Goal: Task Accomplishment & Management: Complete application form

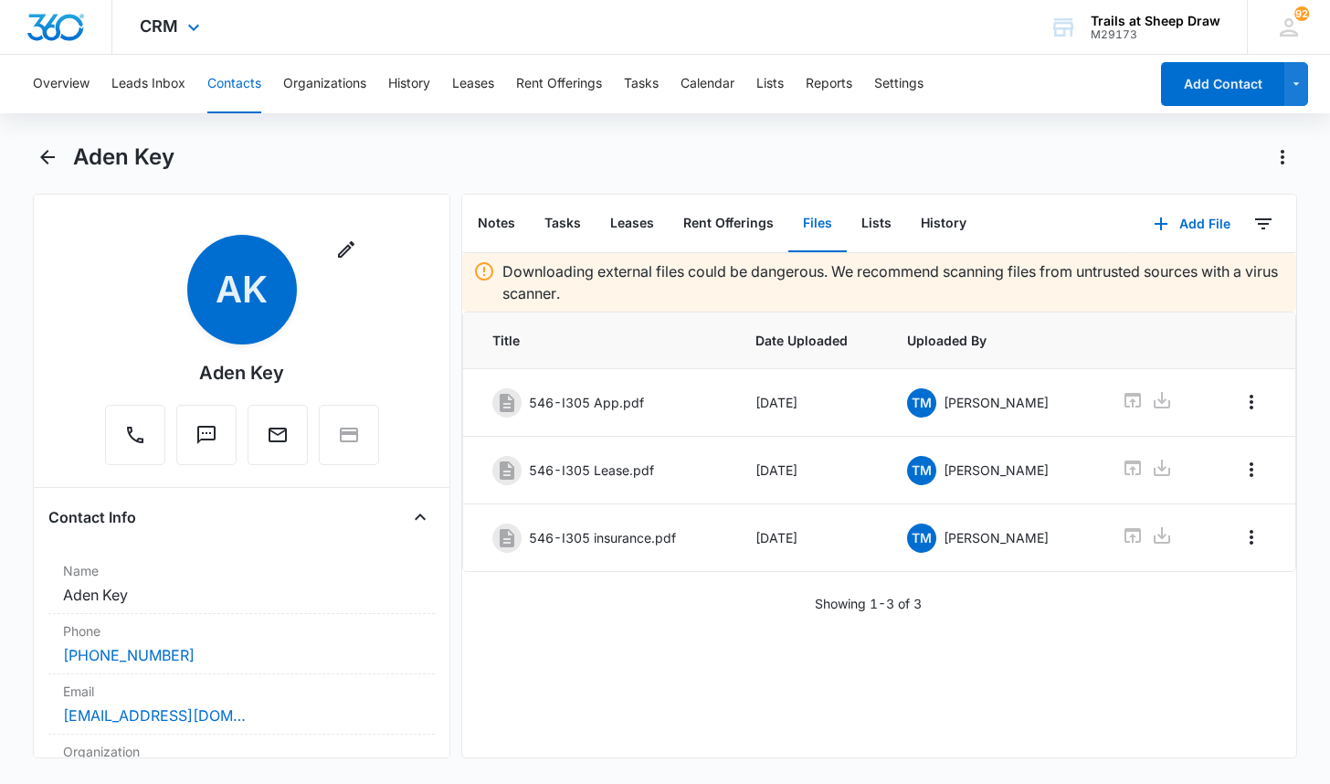
scroll to position [4111, 0]
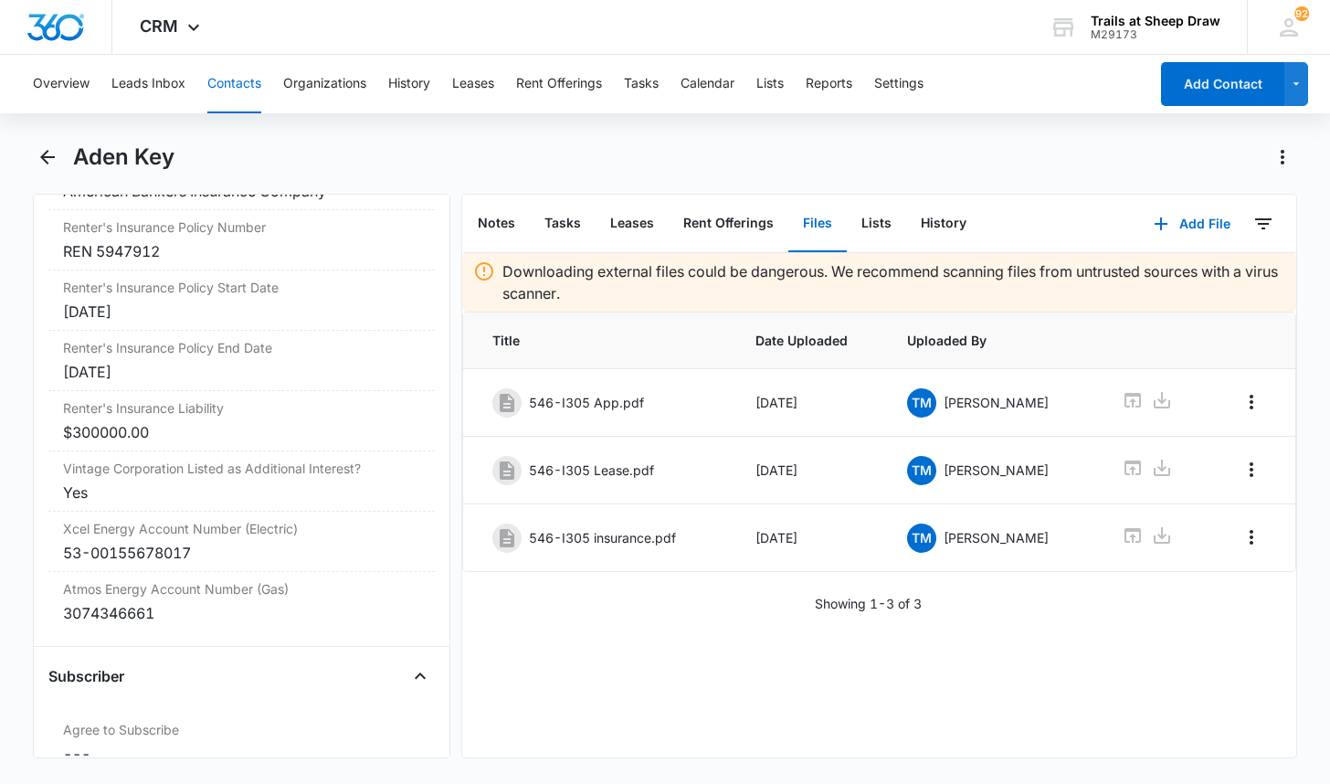
click at [235, 85] on button "Contacts" at bounding box center [234, 84] width 54 height 58
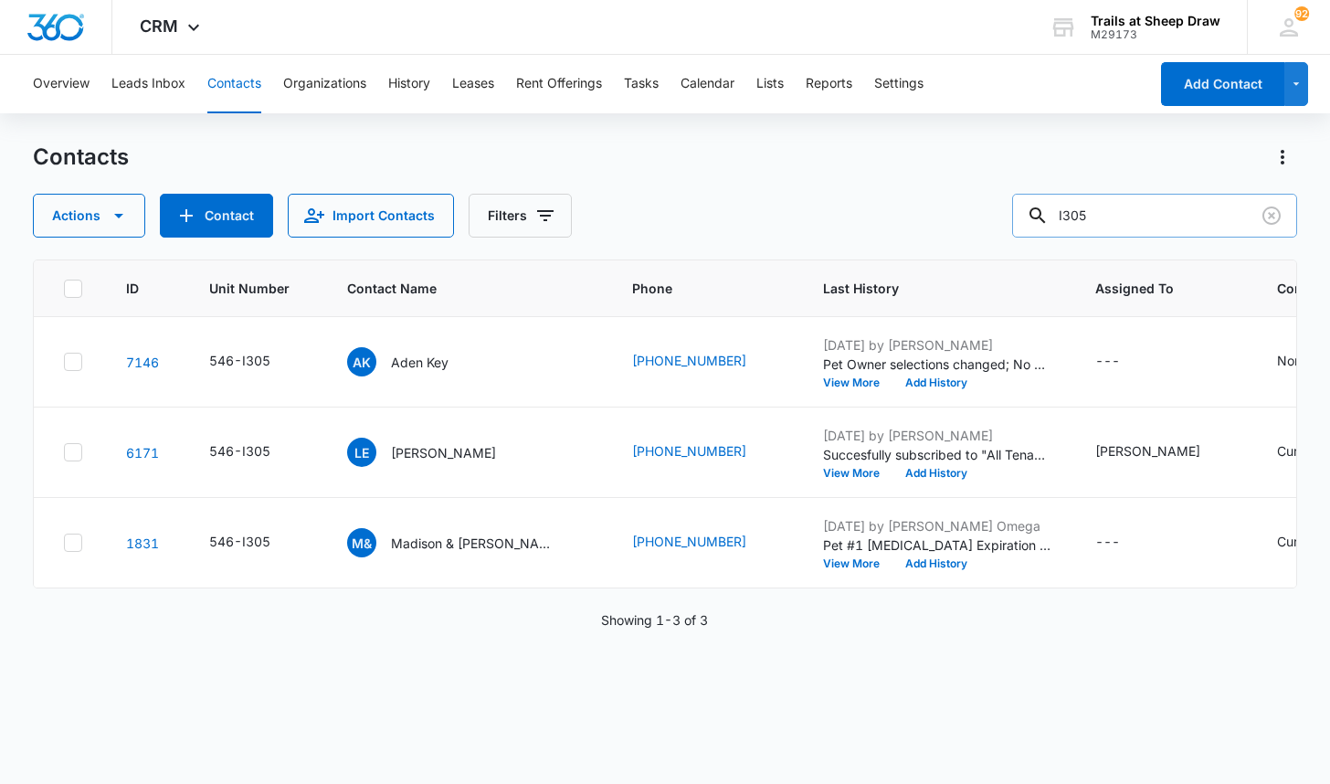
click at [1103, 212] on input "I305" at bounding box center [1154, 216] width 285 height 44
type input "T308"
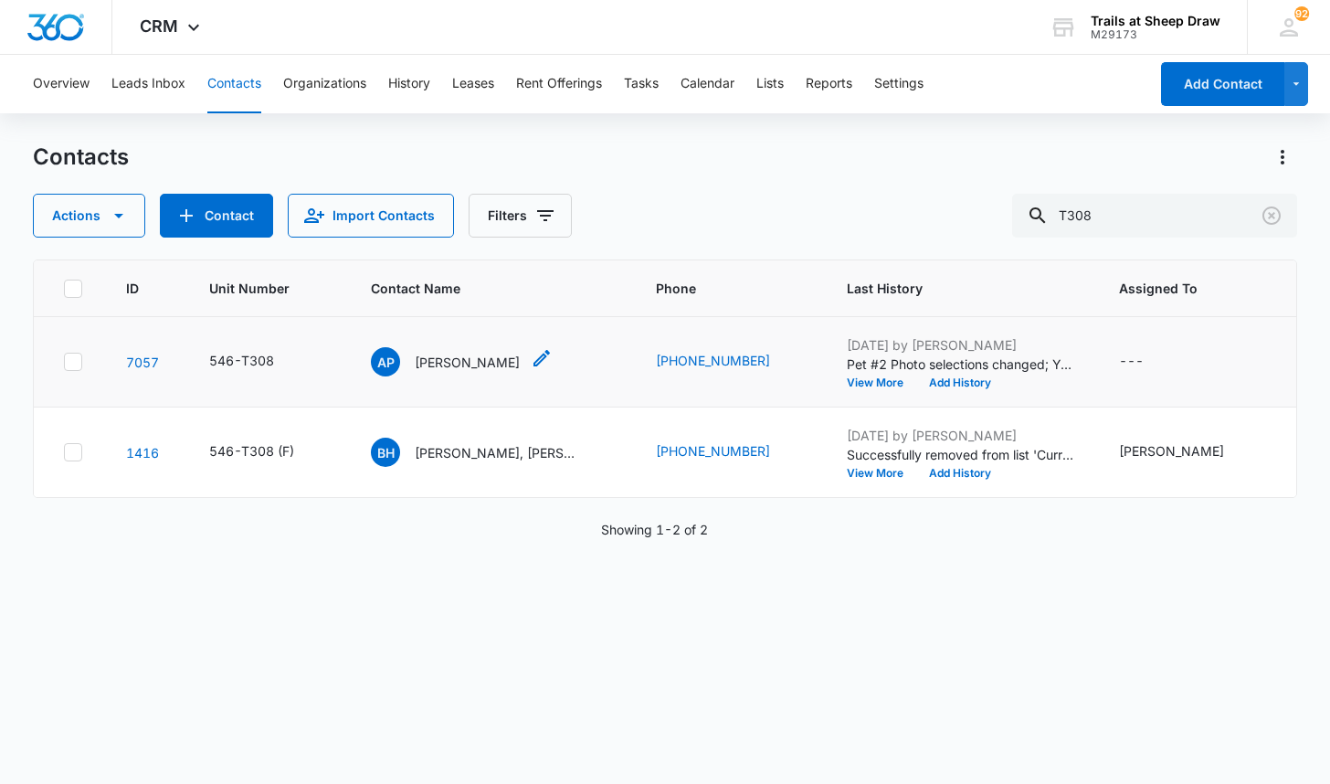
click at [465, 357] on p "[PERSON_NAME]" at bounding box center [467, 362] width 105 height 19
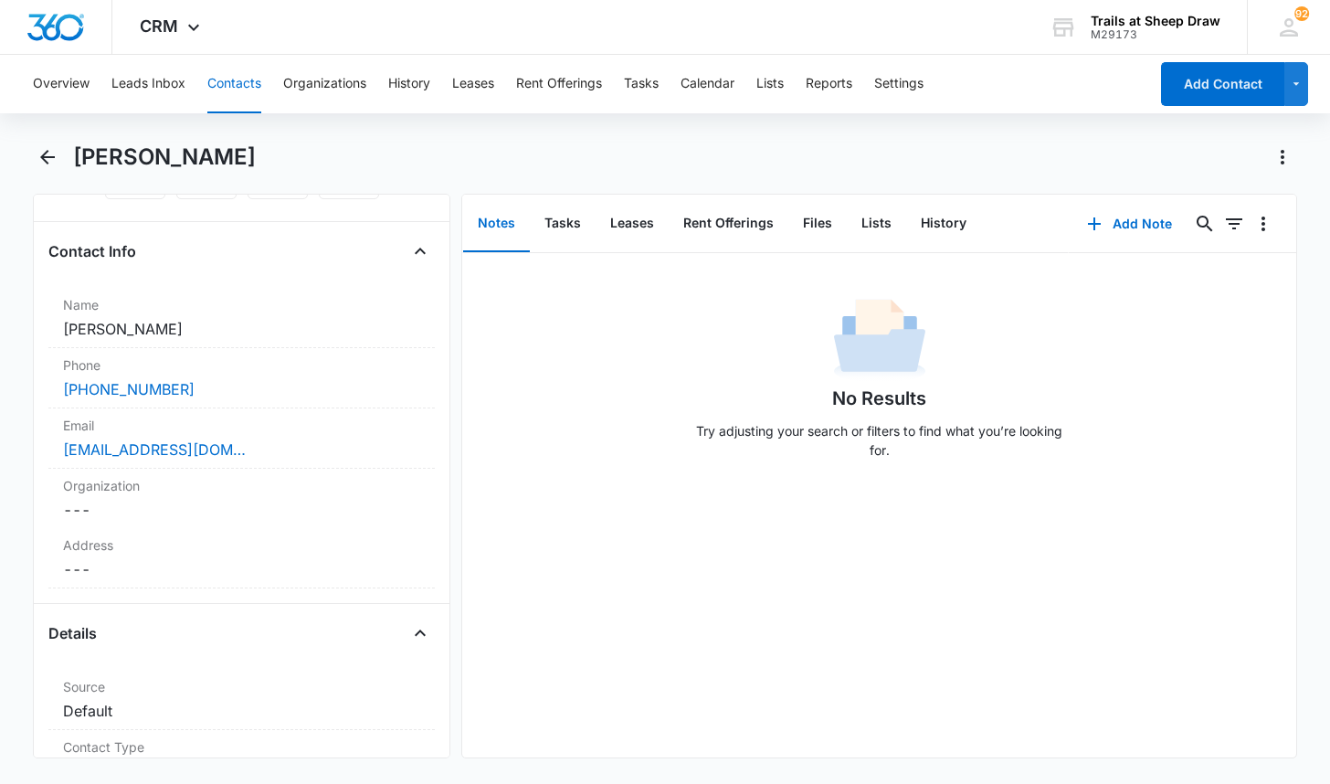
scroll to position [274, 0]
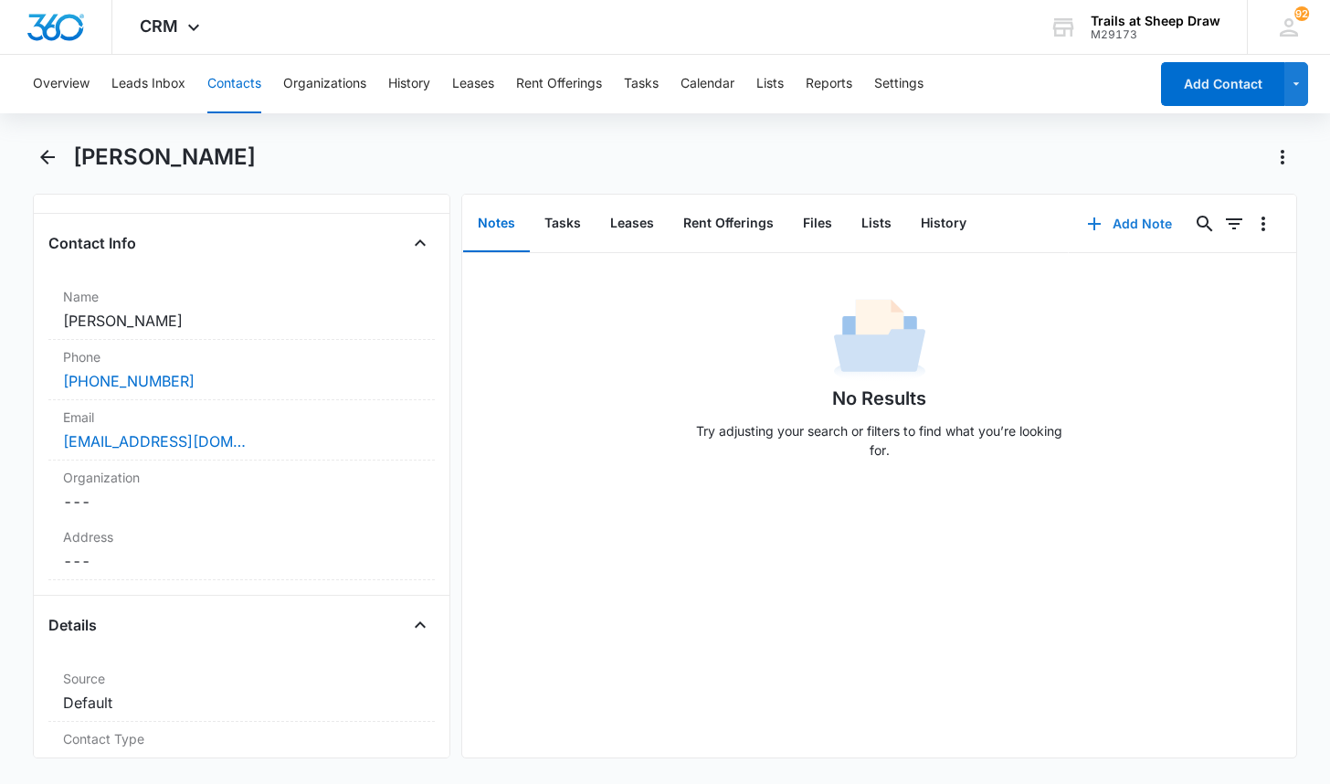
click at [1120, 220] on button "Add Note" at bounding box center [1129, 224] width 121 height 44
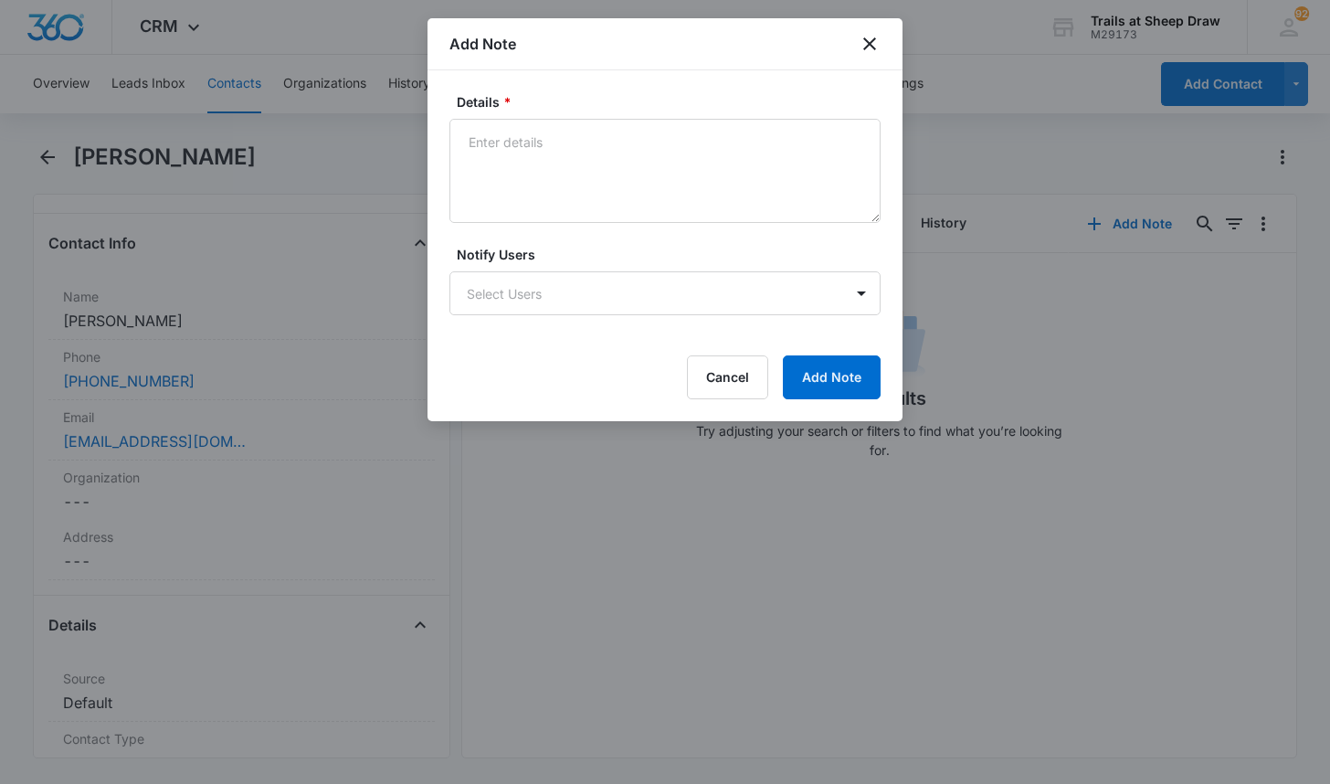
click at [569, 74] on div "Details * Notify Users Select Users Cancel Add Note" at bounding box center [665, 245] width 475 height 351
click at [565, 121] on textarea "Details *" at bounding box center [664, 171] width 431 height 104
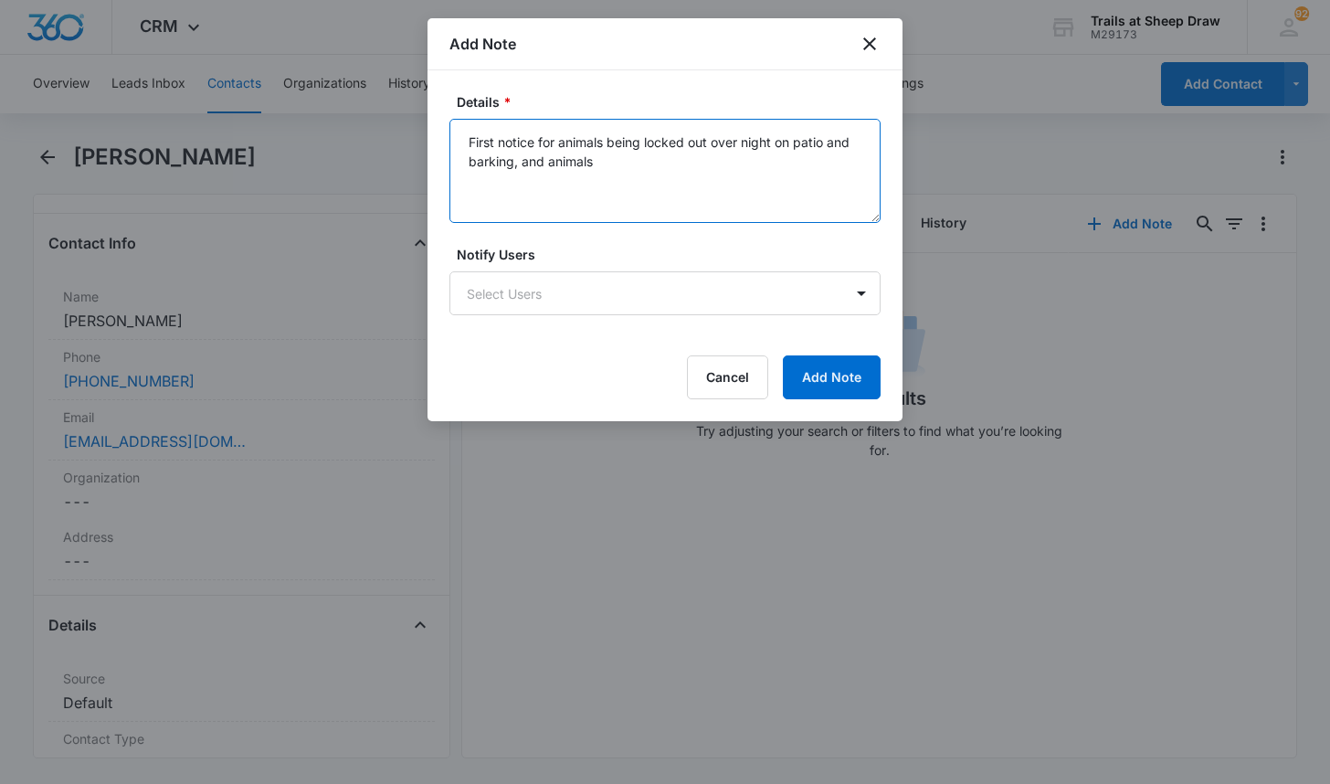
click at [827, 142] on textarea "First notice for animals being locked out over night on patio and barking, and …" at bounding box center [664, 171] width 431 height 104
click at [677, 165] on textarea "First notice for animals being locked out over night on balcony and barking, an…" at bounding box center [664, 171] width 431 height 104
click at [600, 141] on textarea "First notice for animals being locked out over night on balcony and barking, an…" at bounding box center [664, 171] width 431 height 104
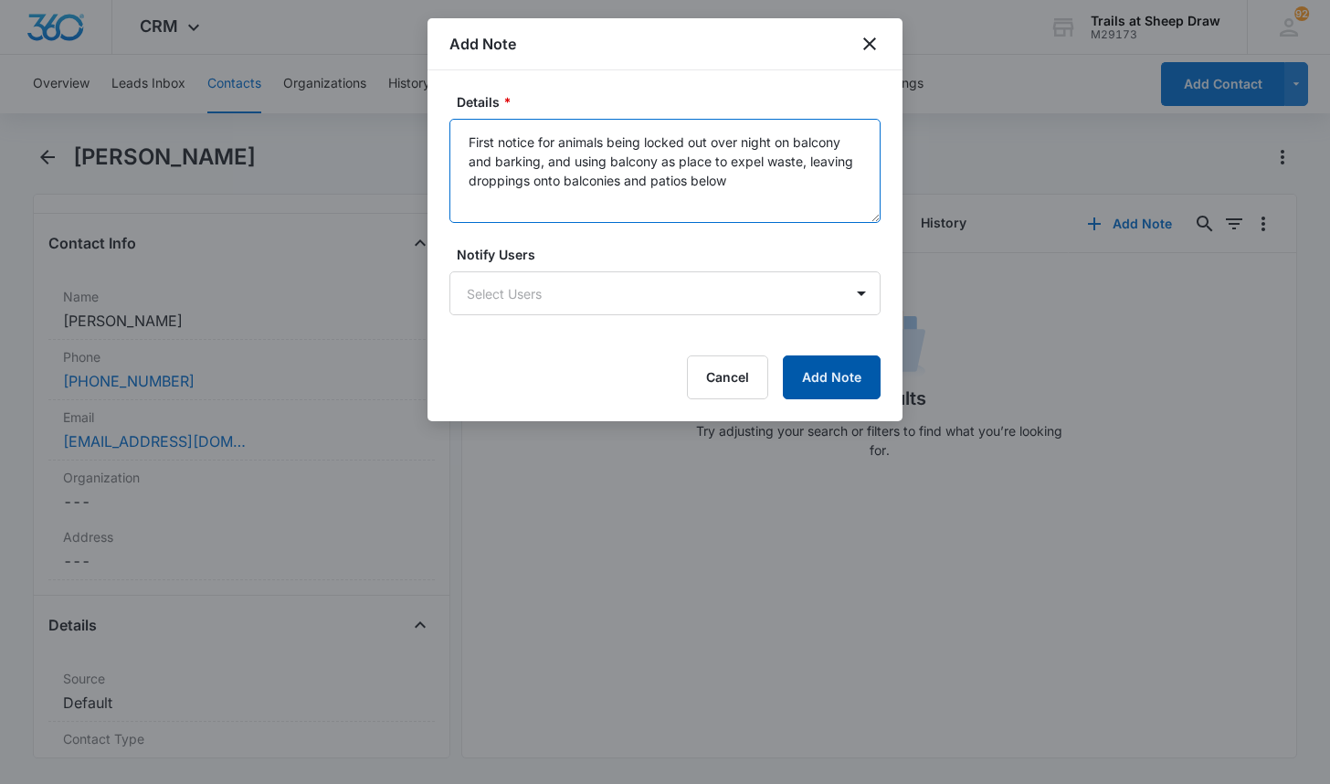
type textarea "First notice for animals being locked out over night on balcony and barking, an…"
click at [821, 389] on button "Add Note" at bounding box center [832, 377] width 98 height 44
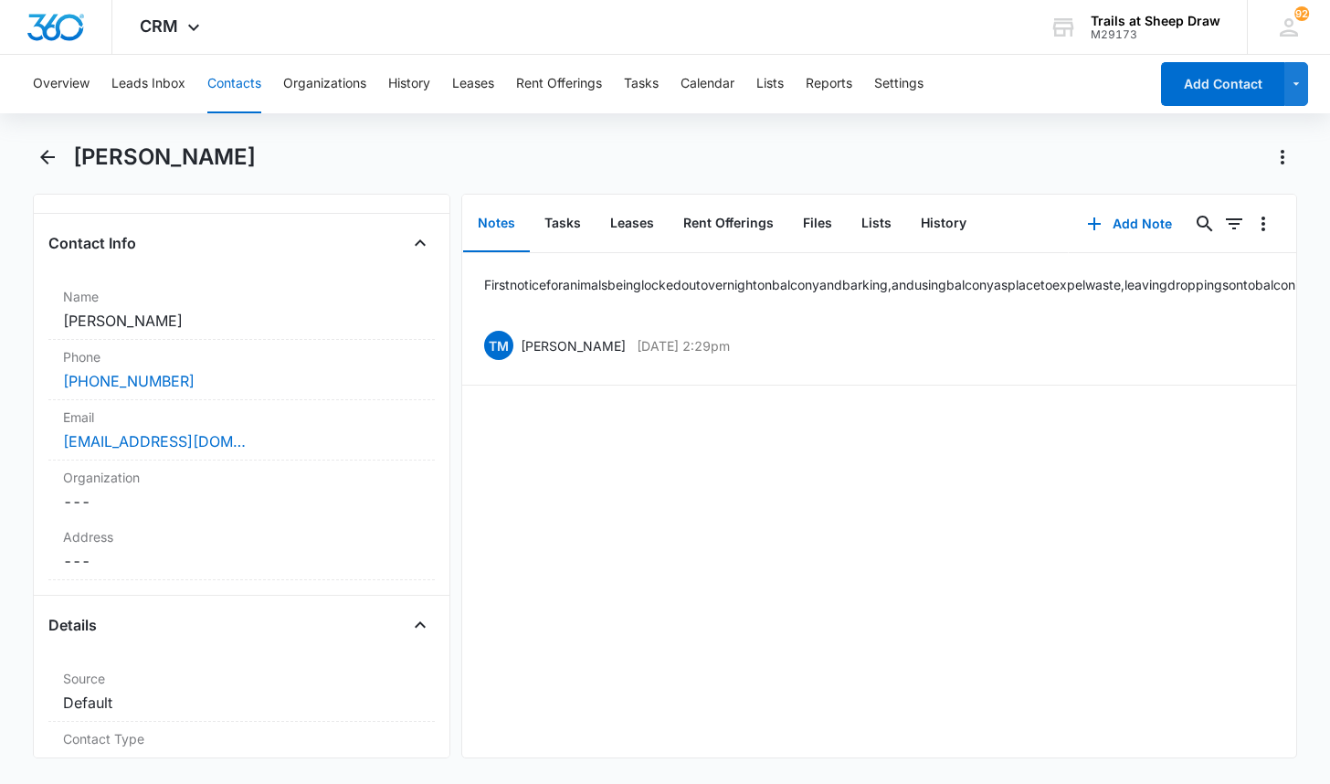
click at [230, 86] on button "Contacts" at bounding box center [234, 84] width 54 height 58
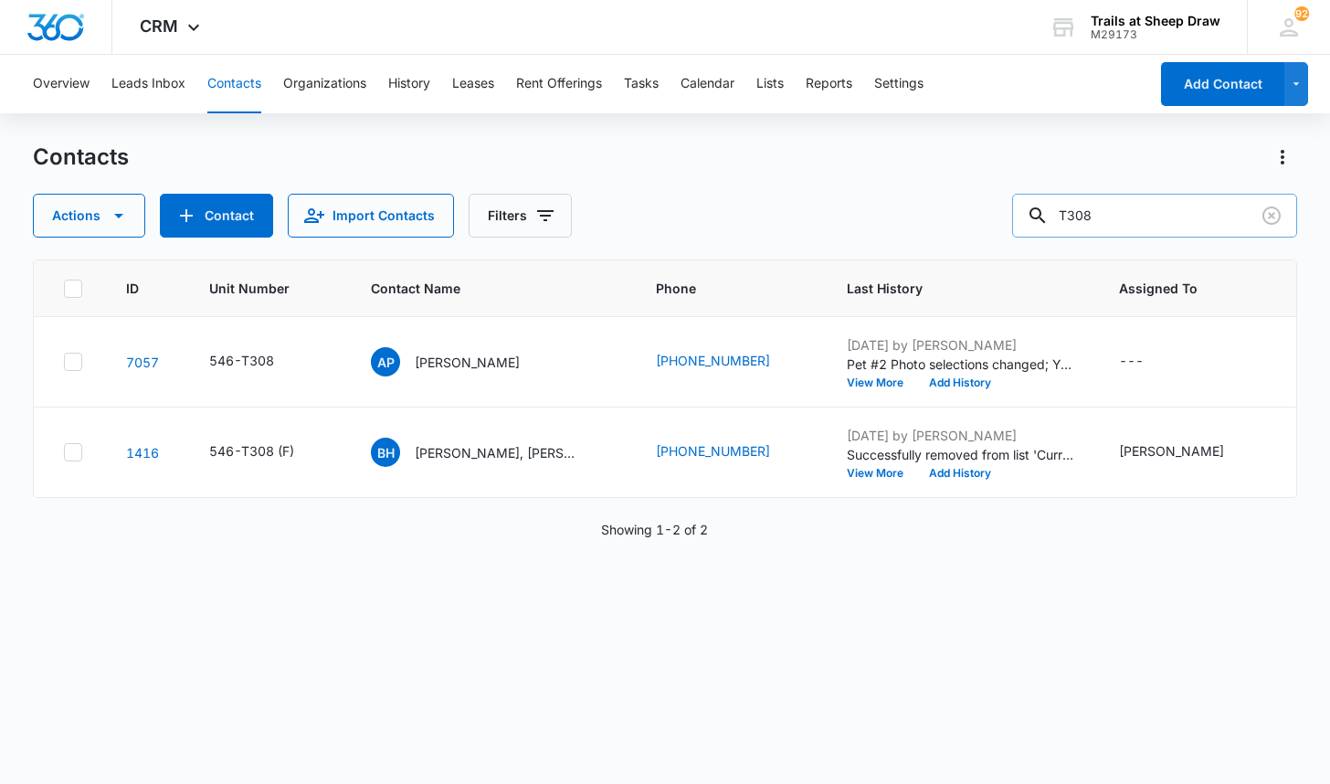
click at [1116, 206] on input "T308" at bounding box center [1154, 216] width 285 height 44
click at [1116, 207] on input "T308" at bounding box center [1154, 216] width 285 height 44
click at [1115, 207] on input "T308" at bounding box center [1154, 216] width 285 height 44
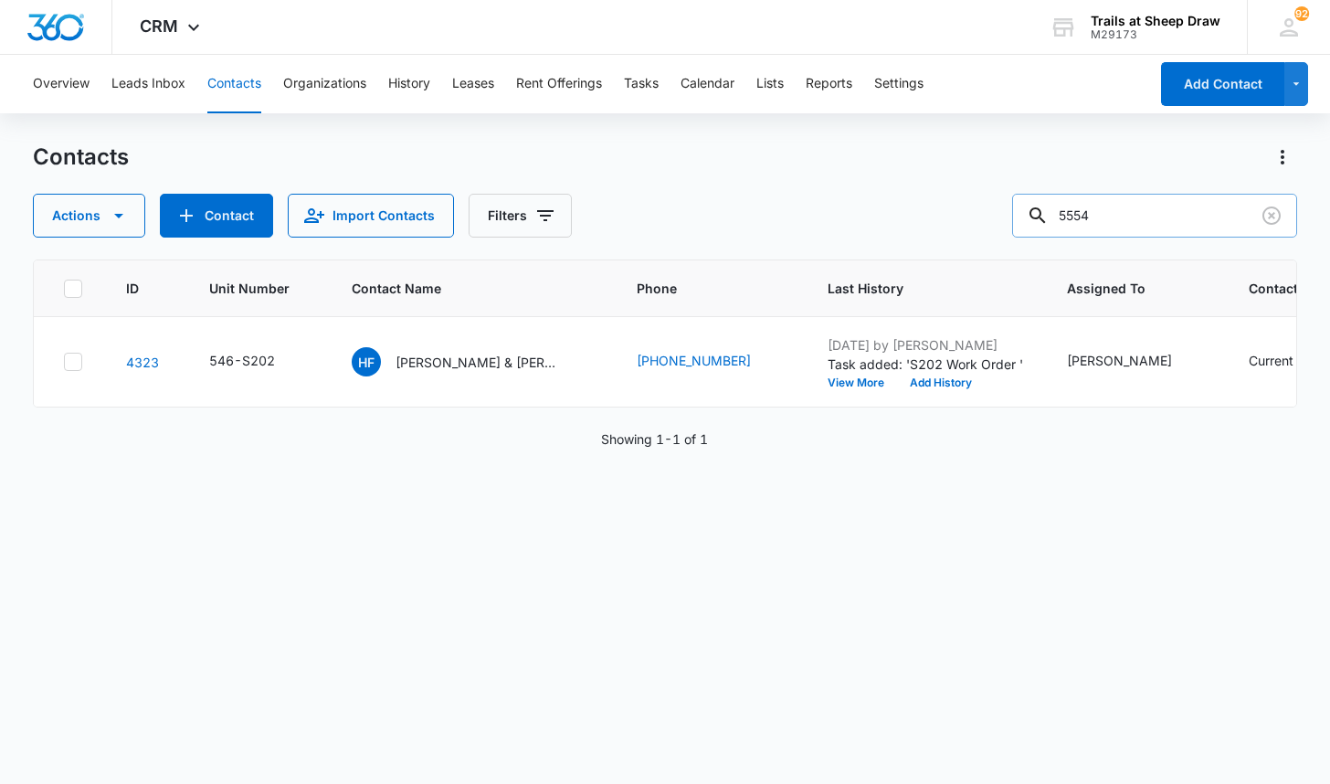
click at [1173, 230] on input "5554" at bounding box center [1154, 216] width 285 height 44
click at [1172, 229] on input "5554" at bounding box center [1154, 216] width 285 height 44
type input "L201"
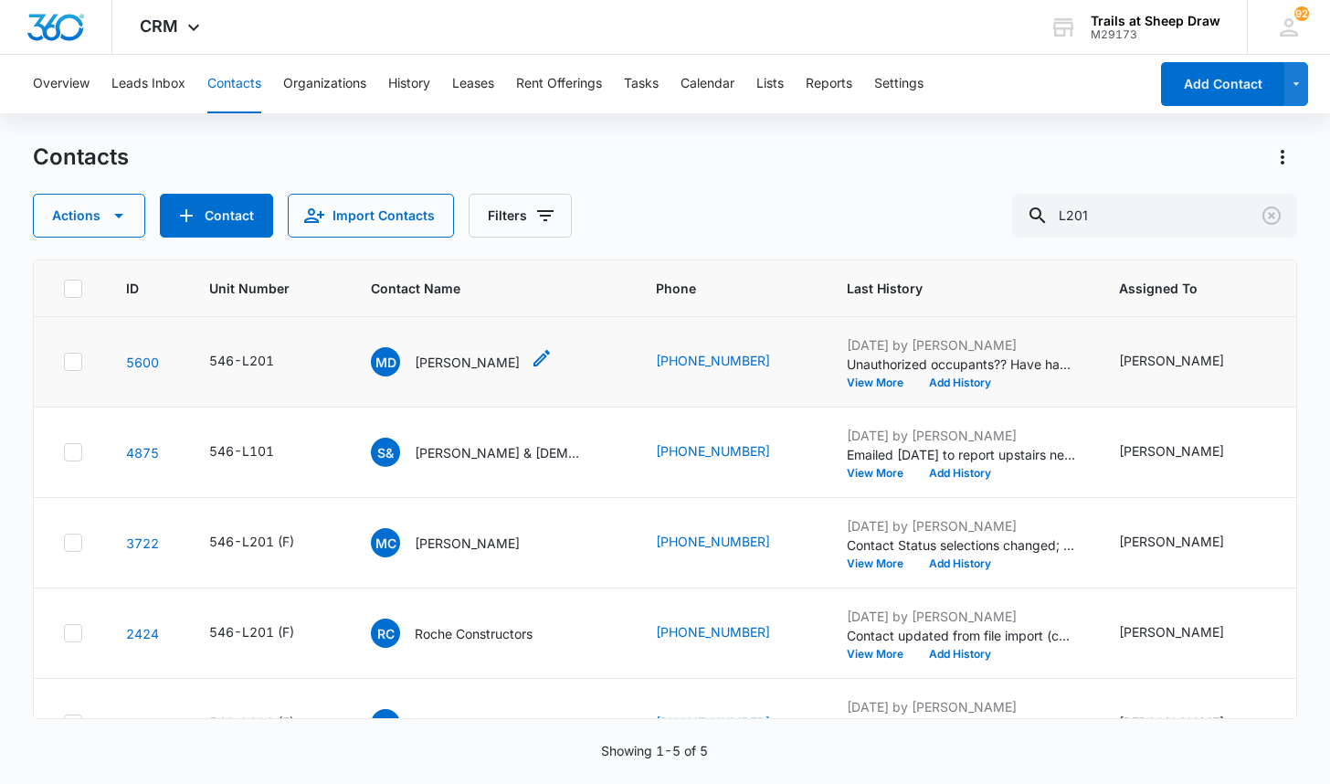
click at [462, 361] on p "[PERSON_NAME]" at bounding box center [467, 362] width 105 height 19
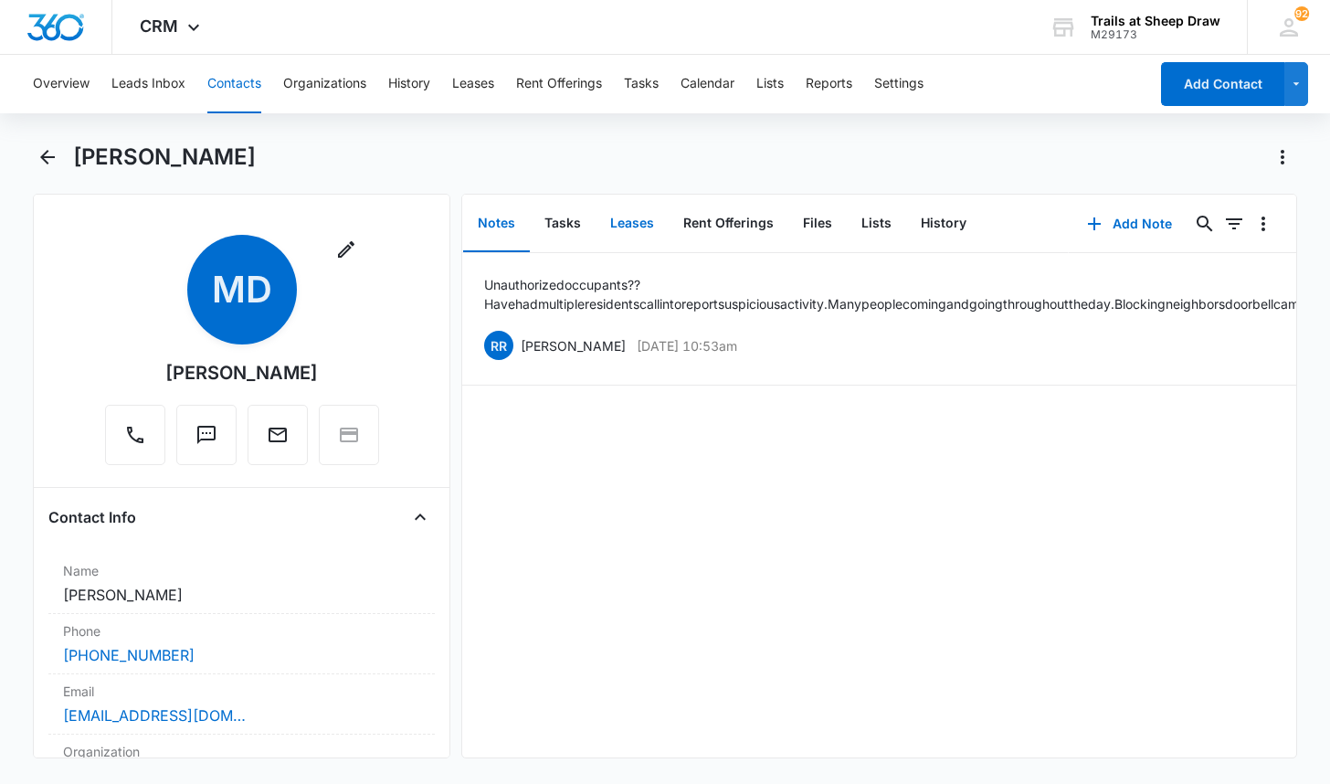
click at [638, 222] on button "Leases" at bounding box center [632, 223] width 73 height 57
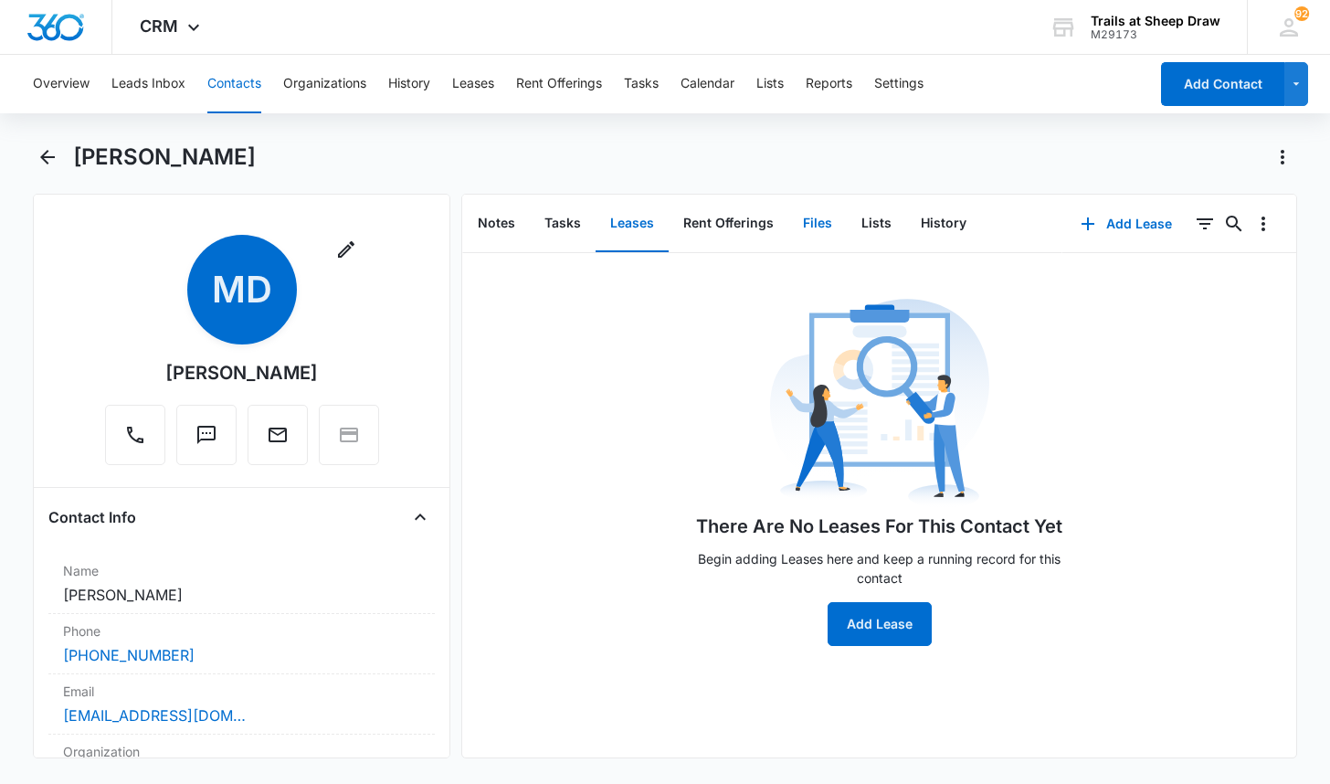
click at [803, 215] on button "Files" at bounding box center [817, 223] width 58 height 57
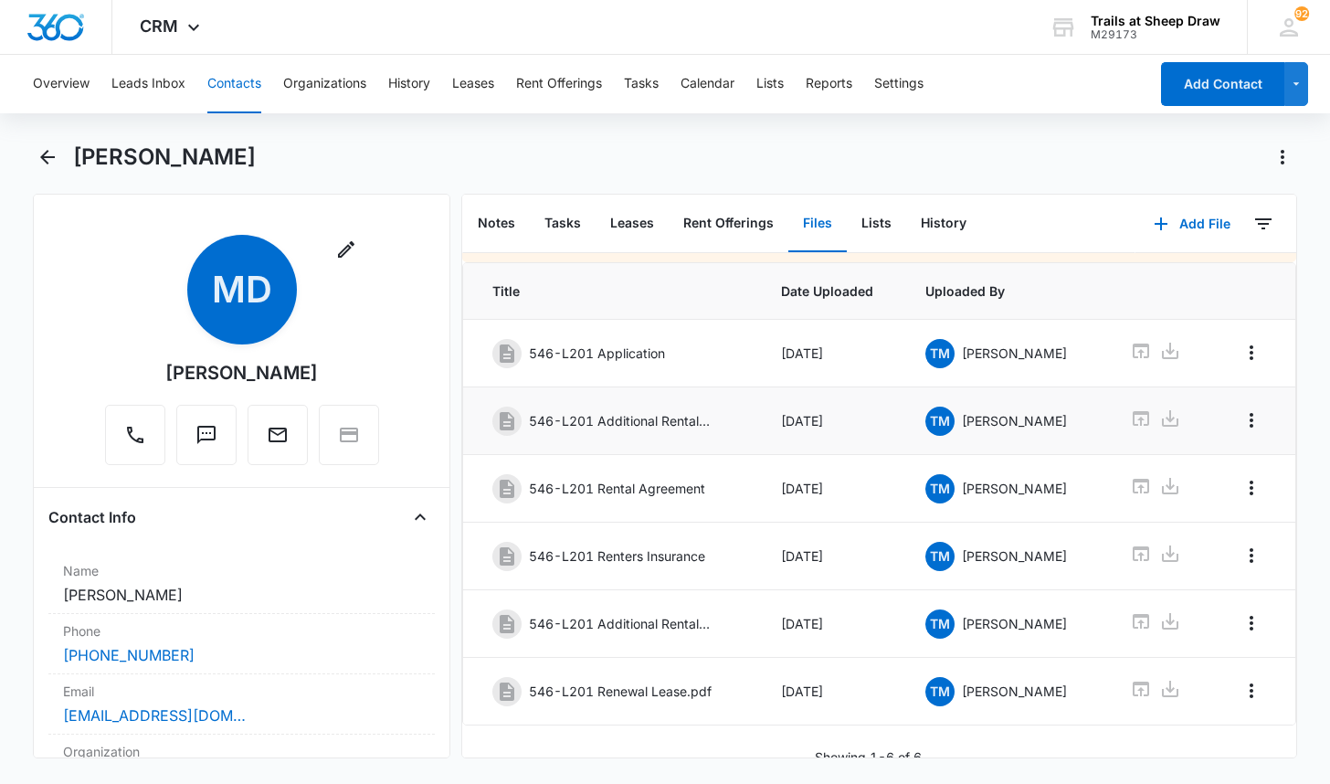
scroll to position [72, 0]
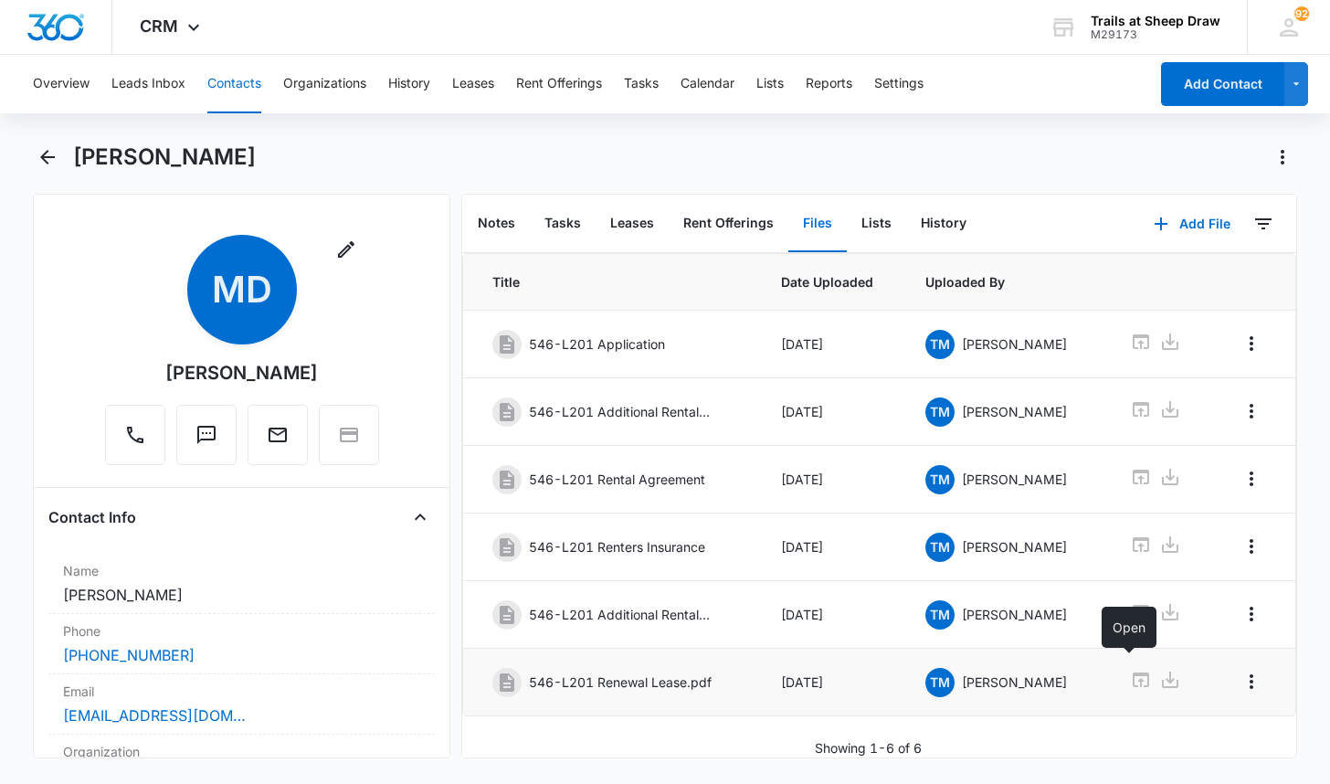
click at [1133, 672] on icon at bounding box center [1141, 679] width 16 height 15
click at [906, 140] on div "Overview Leads Inbox Contacts Organizations History Leases Rent Offerings Tasks…" at bounding box center [665, 417] width 1330 height 725
drag, startPoint x: 1014, startPoint y: 149, endPoint x: 1200, endPoint y: 29, distance: 221.5
click at [1017, 147] on div "[PERSON_NAME]" at bounding box center [685, 157] width 1224 height 29
click at [556, 222] on button "Tasks" at bounding box center [563, 223] width 66 height 57
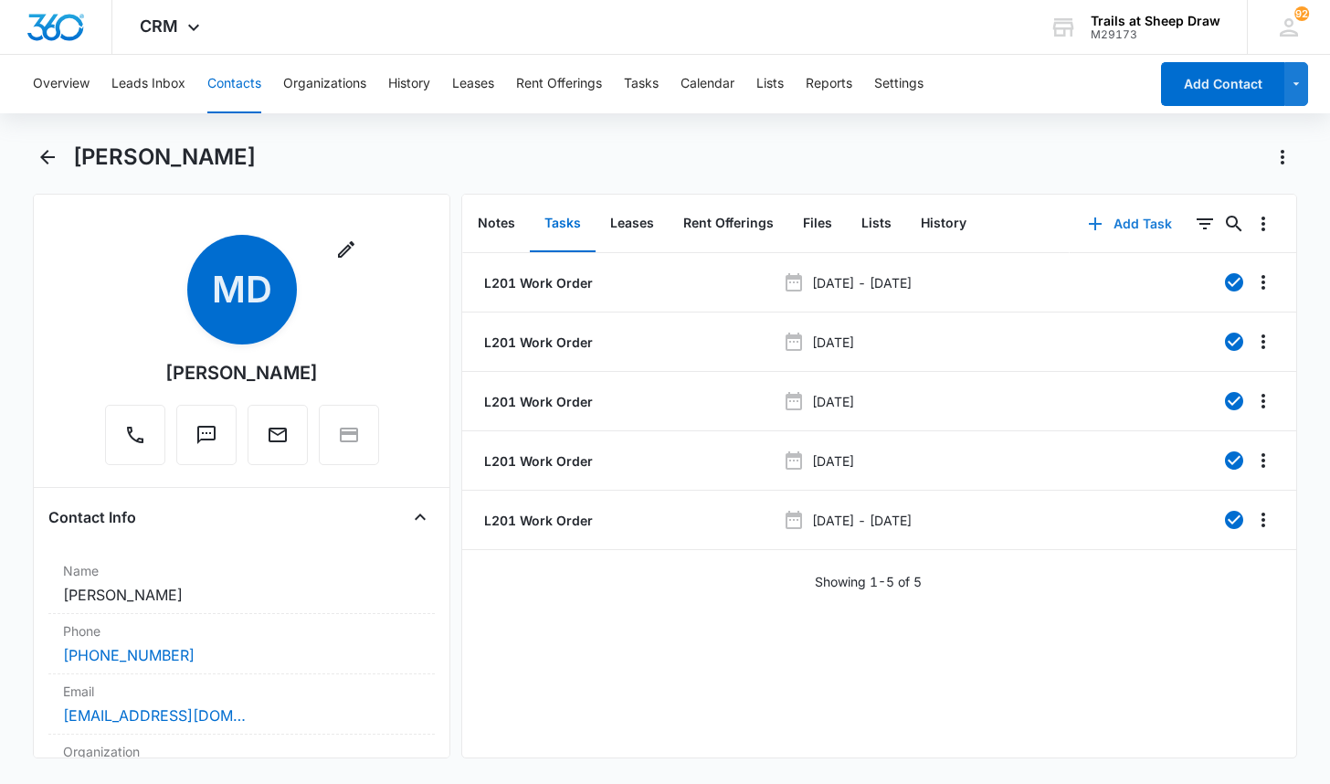
click at [1115, 221] on button "Add Task" at bounding box center [1130, 224] width 121 height 44
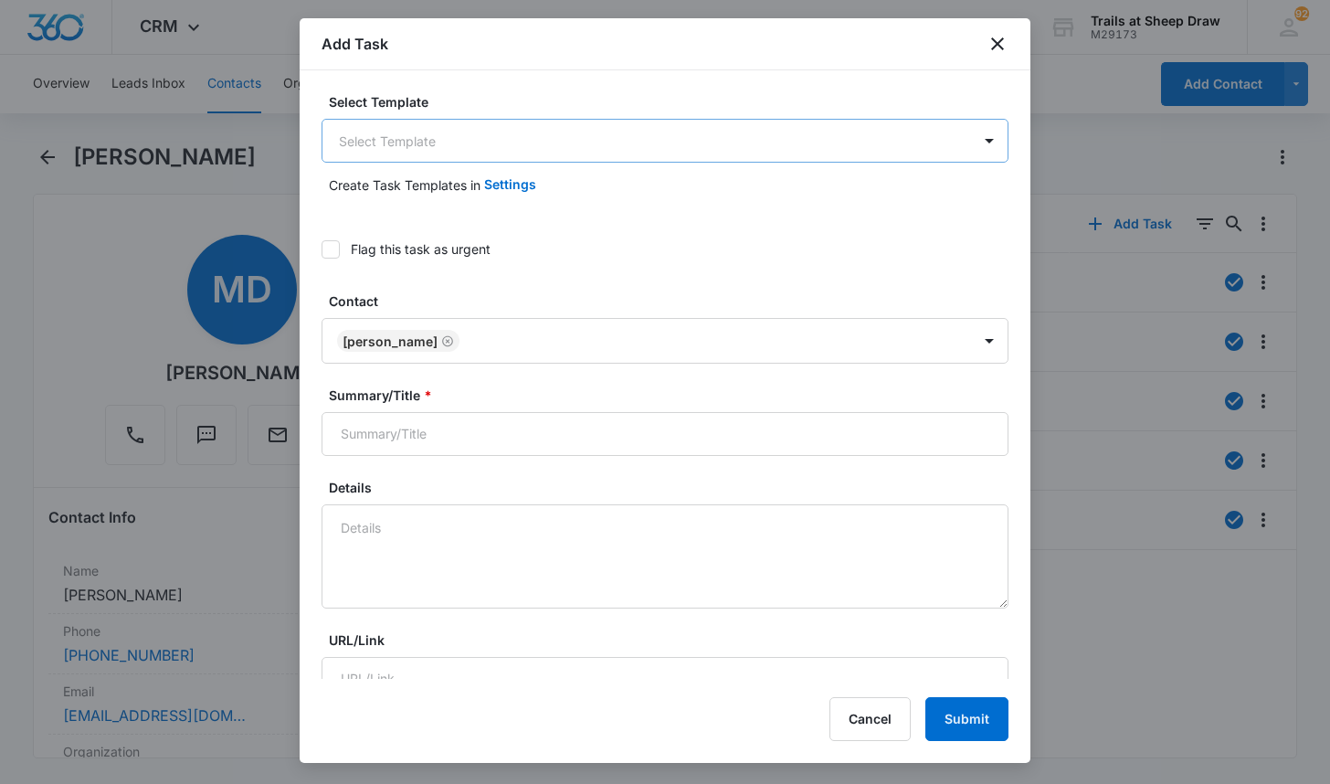
click at [399, 144] on body "CRM Apps Reputation Websites Forms CRM Email Social Content Ads Intelligence Fi…" at bounding box center [665, 392] width 1330 height 784
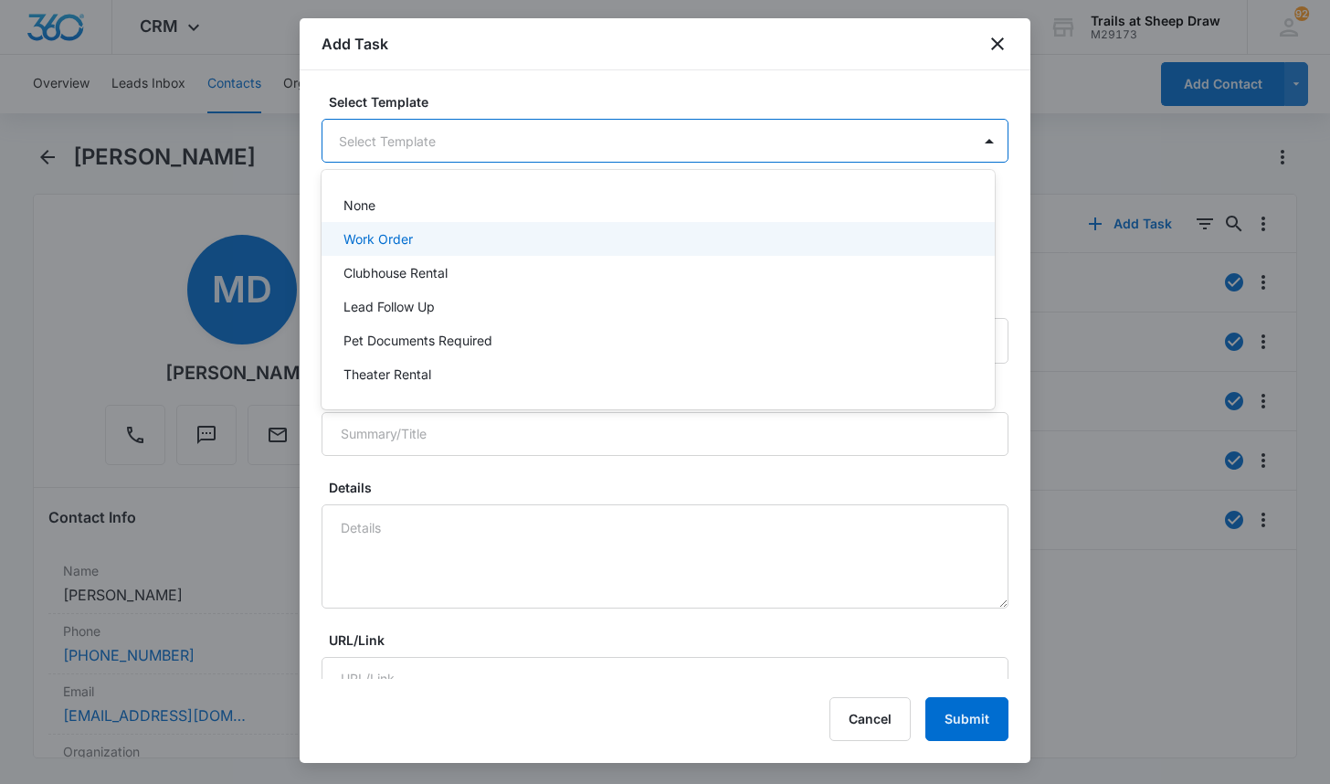
click at [390, 227] on div "Work Order" at bounding box center [658, 239] width 673 height 34
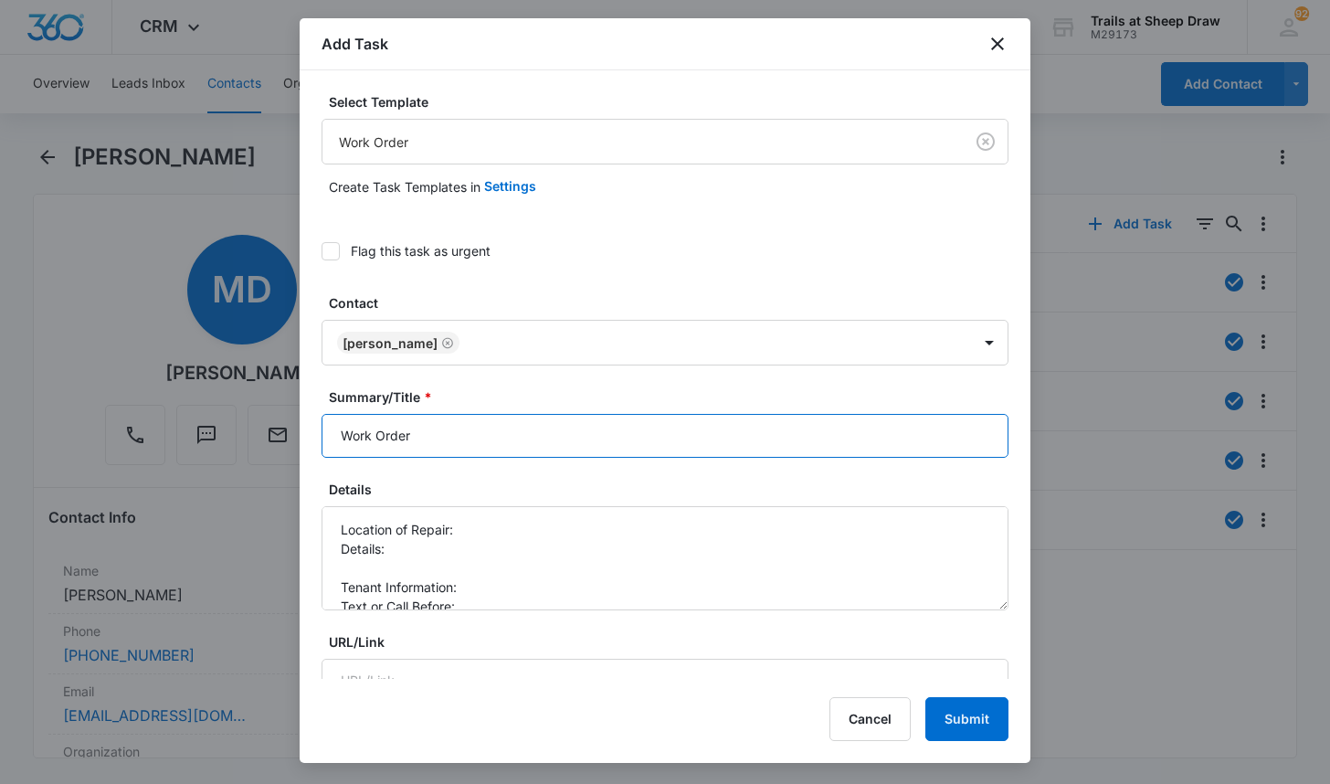
click at [326, 438] on input "Work Order" at bounding box center [665, 436] width 687 height 44
type input "L201 Work Order"
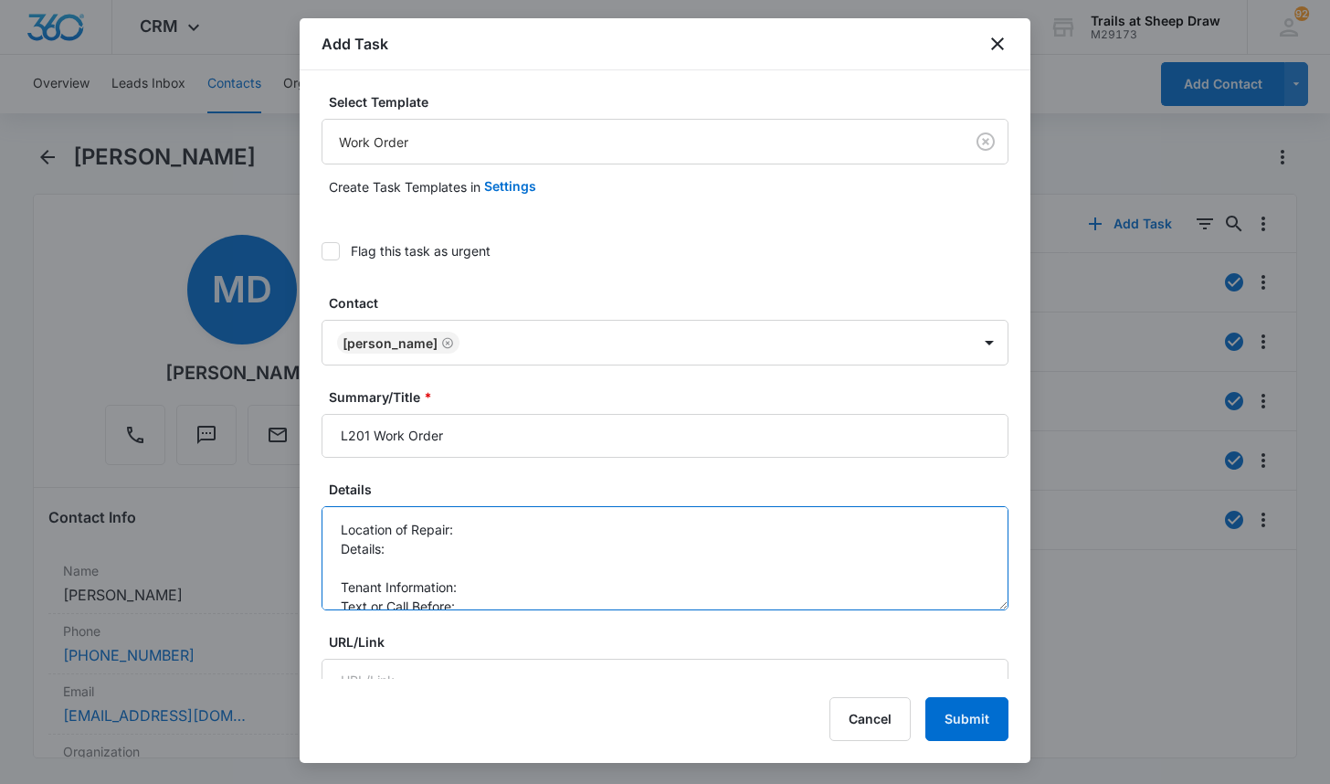
click at [534, 534] on textarea "Location of Repair: Details: Tenant Information: Text or Call Before:" at bounding box center [665, 558] width 687 height 104
click at [509, 544] on textarea "Location of Repair: unauthorized person and pet check Details: Tenant Informati…" at bounding box center [665, 558] width 687 height 104
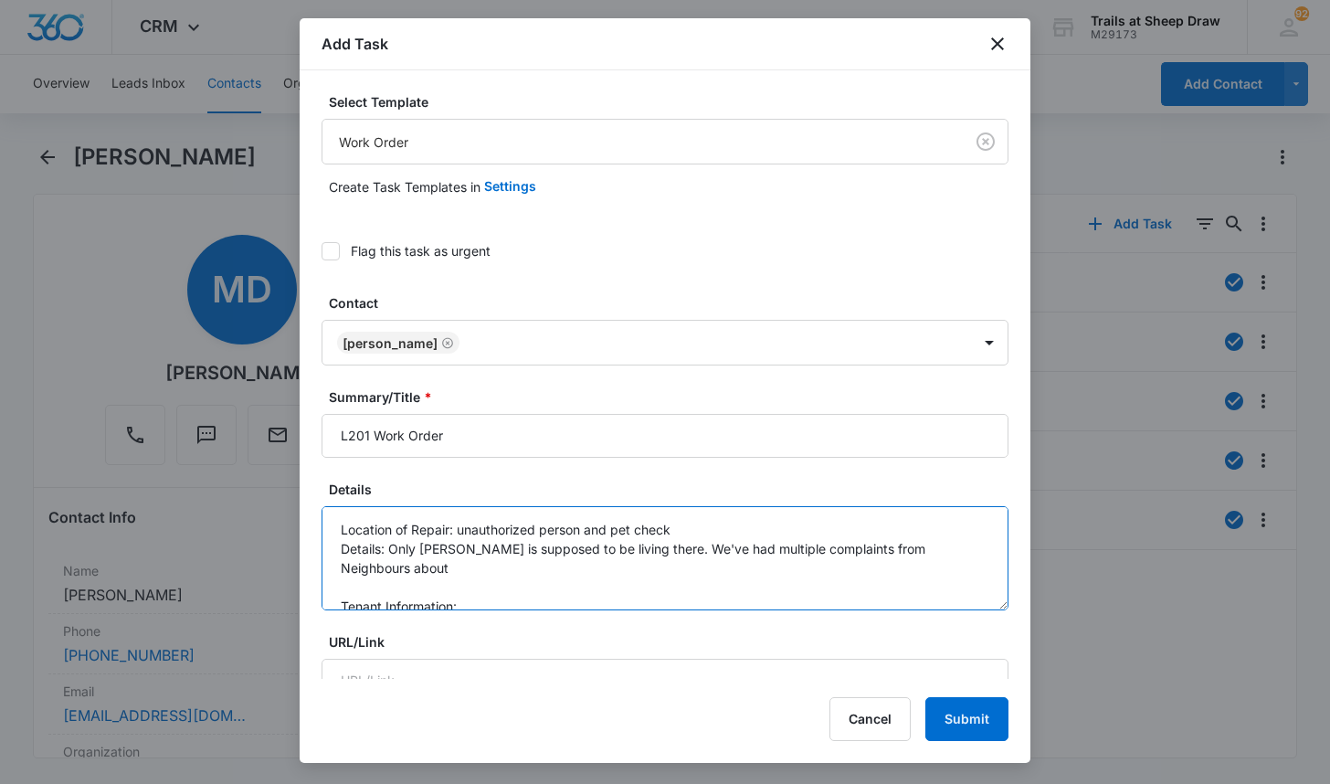
click at [881, 545] on textarea "Location of Repair: unauthorized person and pet check Details: Only [PERSON_NAM…" at bounding box center [665, 558] width 687 height 104
click at [640, 558] on textarea "Location of Repair: unauthorized person and pet check Details: Only [PERSON_NAM…" at bounding box center [665, 558] width 687 height 104
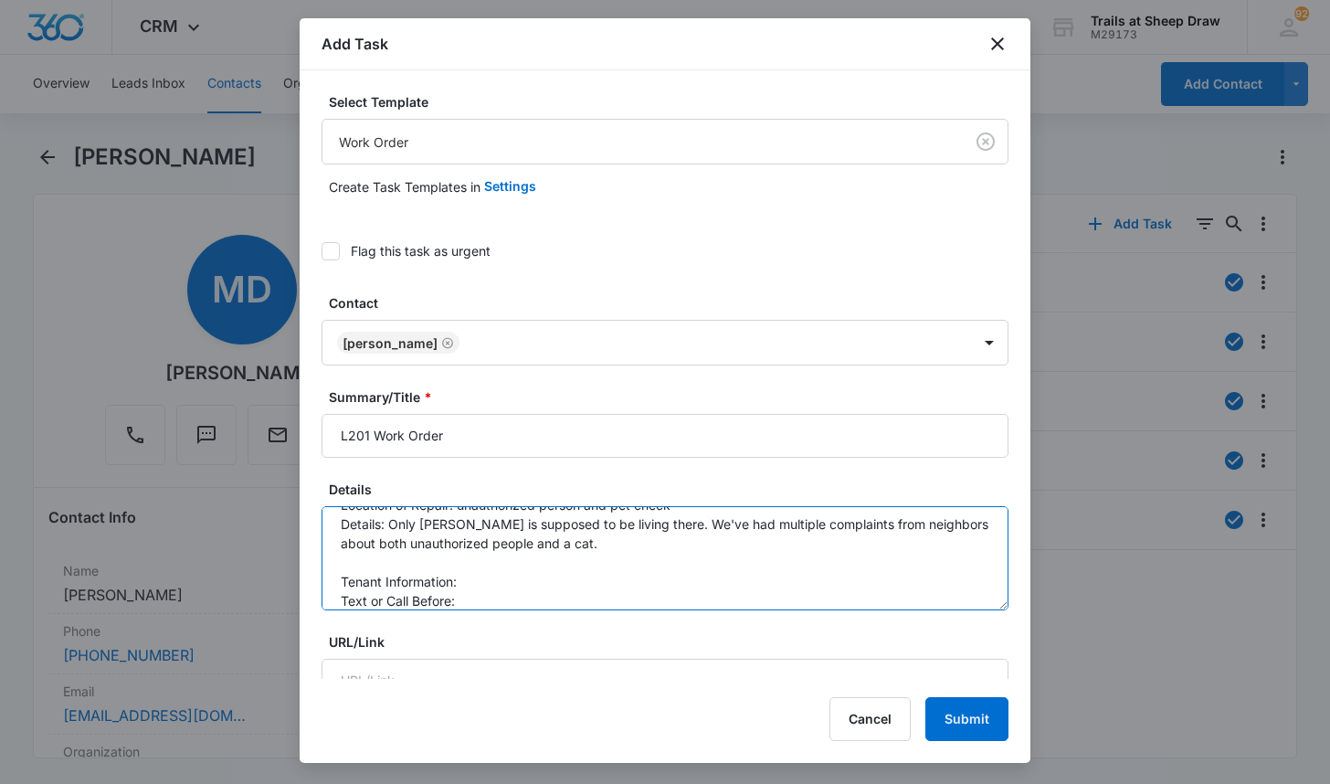
scroll to position [38, 0]
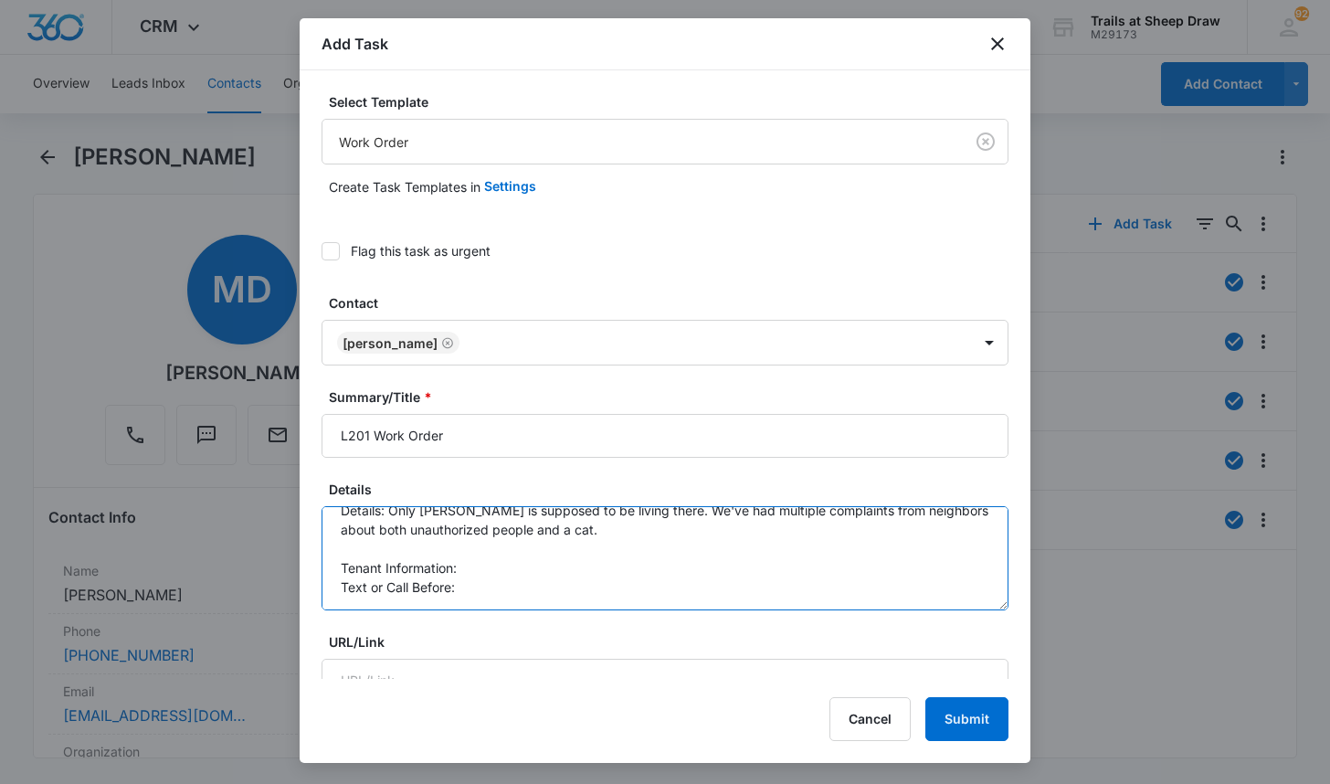
click at [510, 561] on textarea "Location of Repair: unauthorized person and pet check Details: Only [PERSON_NAM…" at bounding box center [665, 558] width 687 height 104
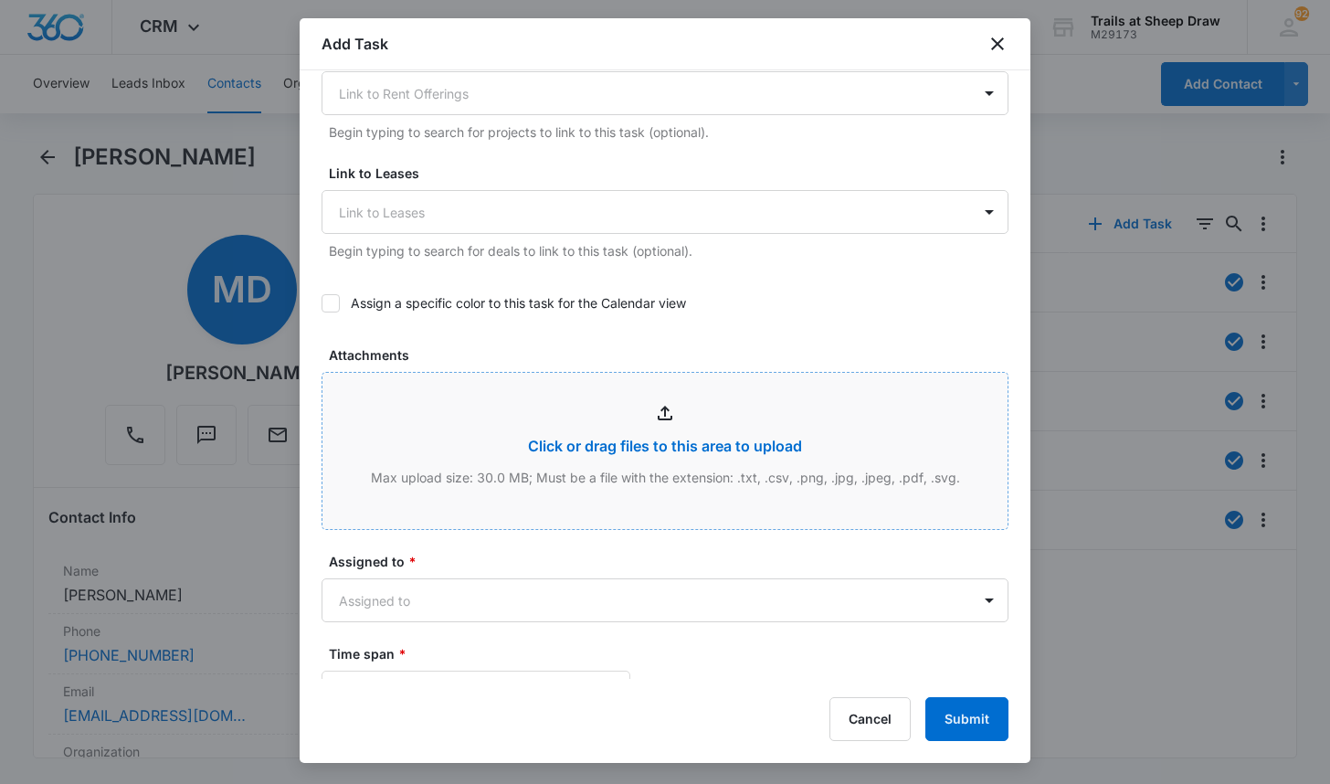
scroll to position [731, 0]
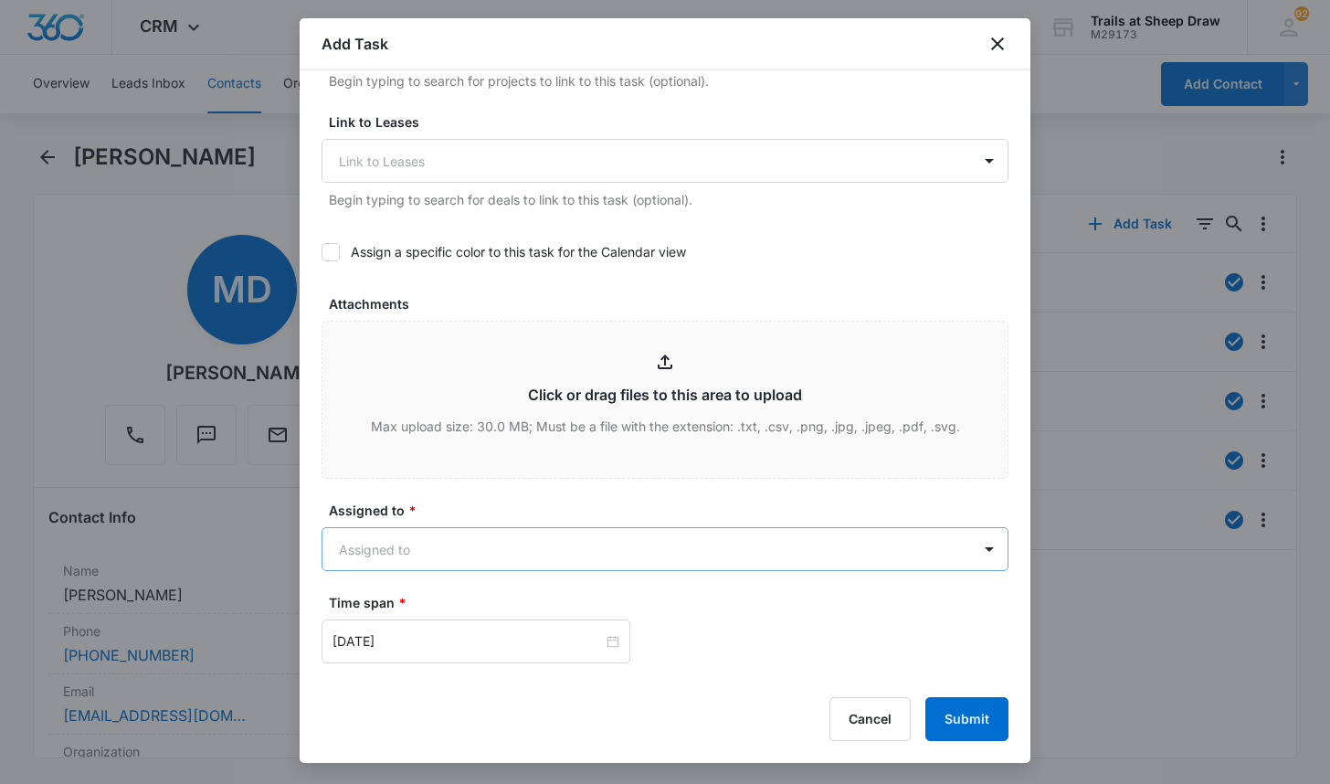
type textarea "Location of Repair: unauthorized person and pet check Details: Only [PERSON_NAM…"
click at [454, 546] on body "CRM Apps Reputation Websites Forms CRM Email Social Content Ads Intelligence Fi…" at bounding box center [665, 392] width 1330 height 784
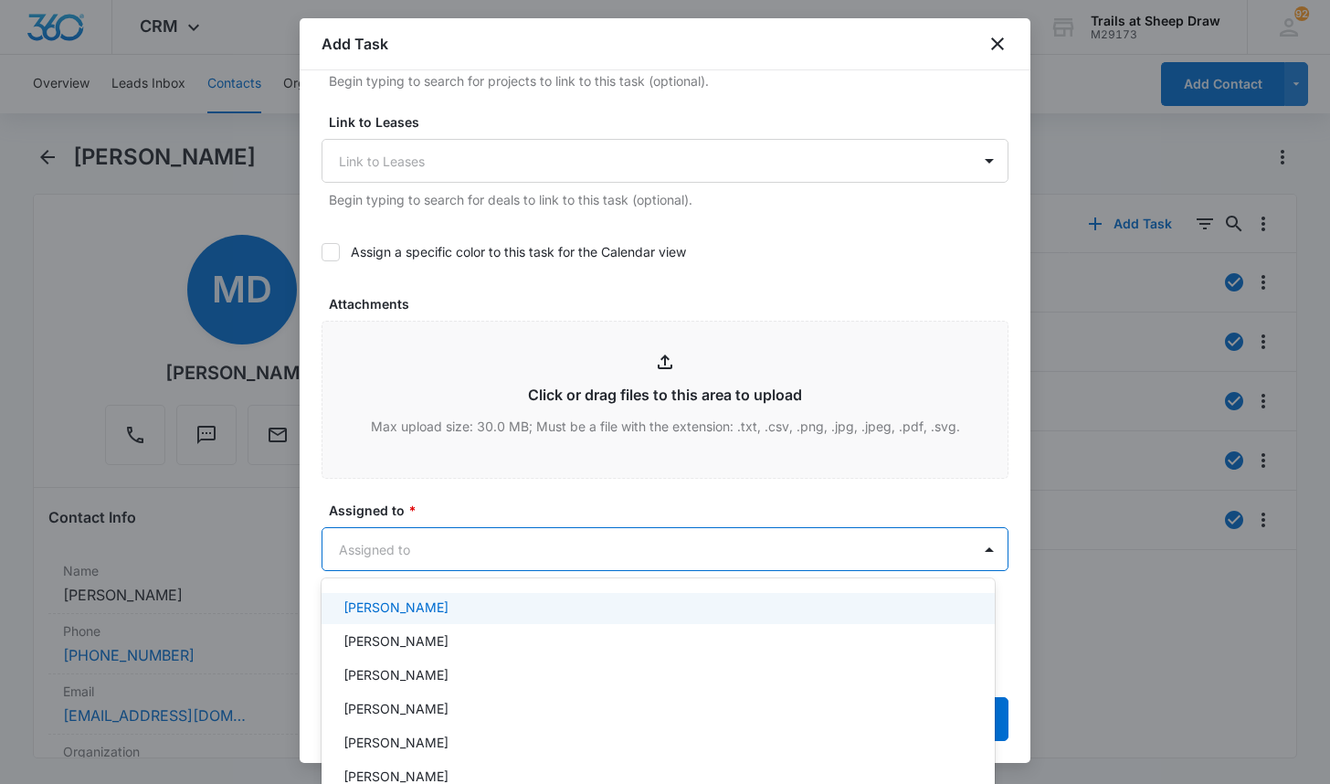
scroll to position [183, 0]
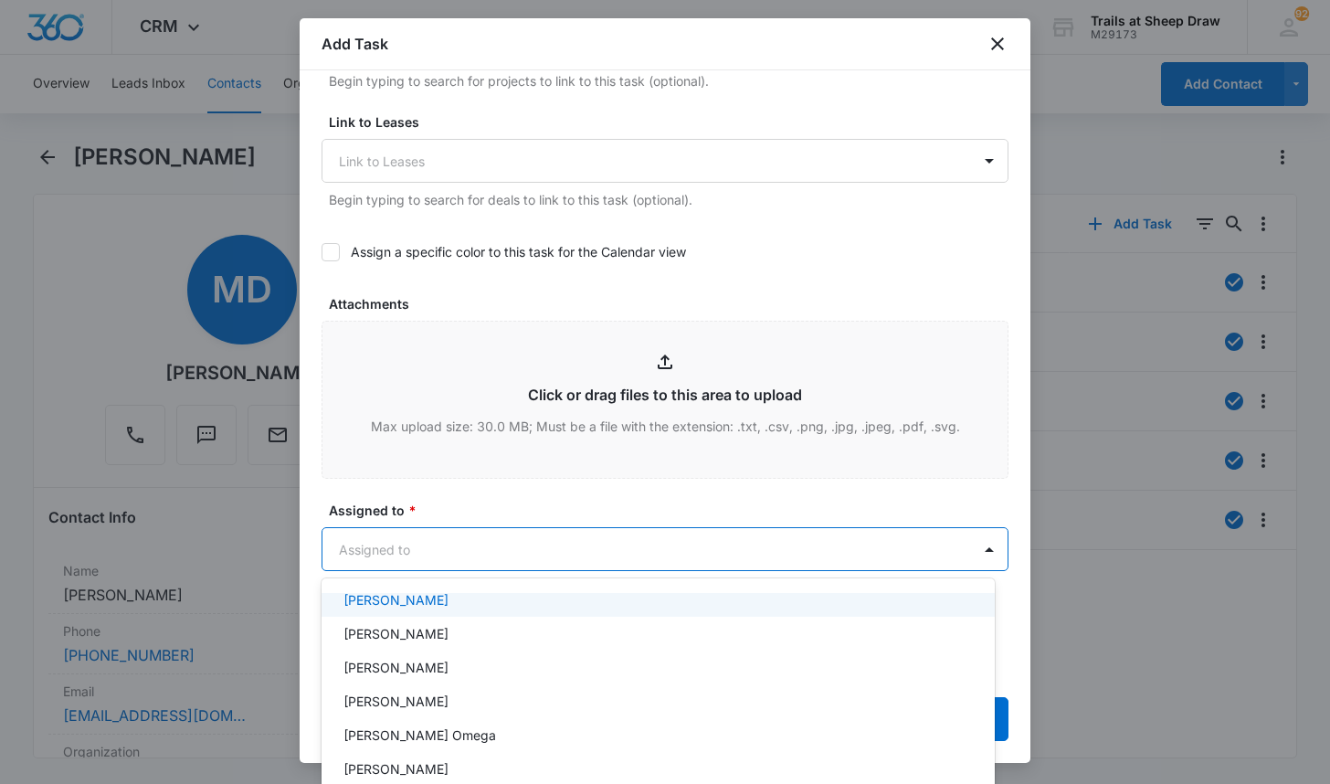
click at [546, 611] on div "[PERSON_NAME]" at bounding box center [658, 600] width 673 height 34
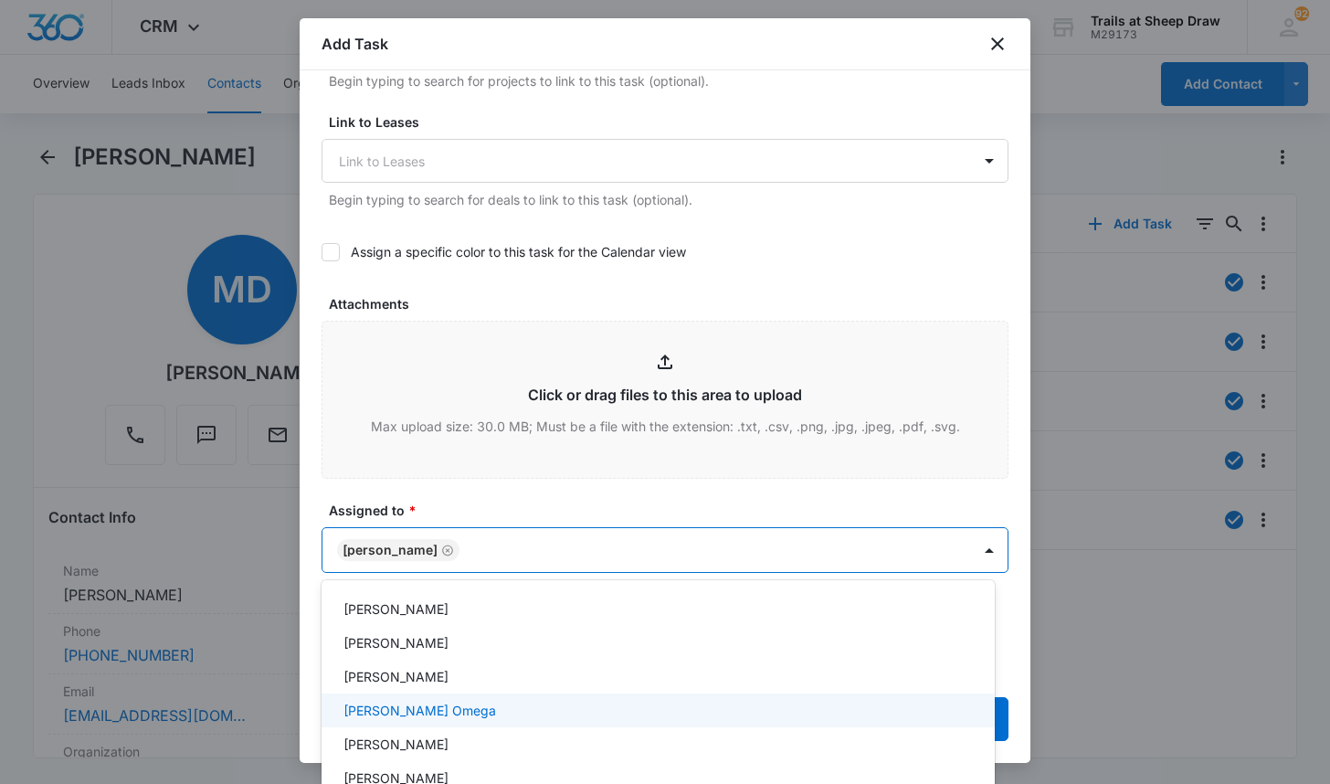
scroll to position [185, 0]
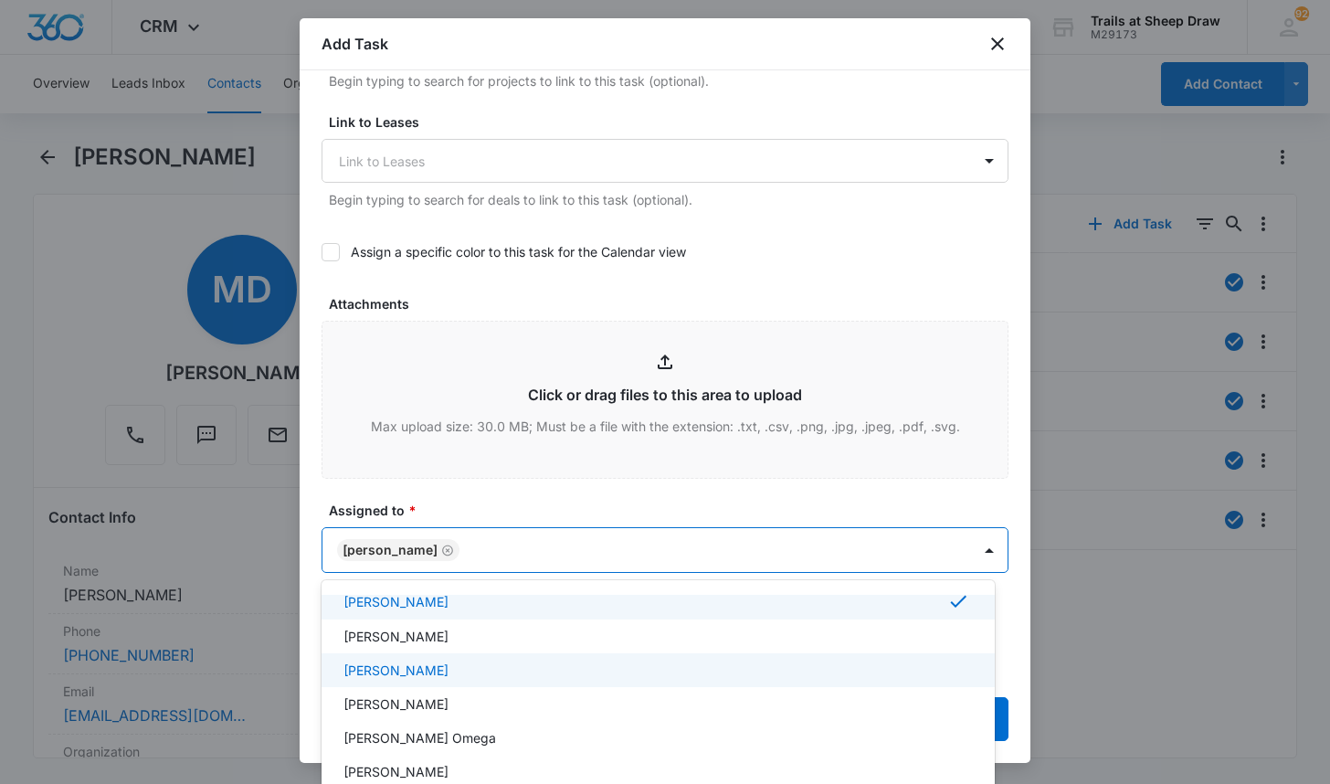
click at [554, 663] on div "[PERSON_NAME]" at bounding box center [656, 669] width 626 height 19
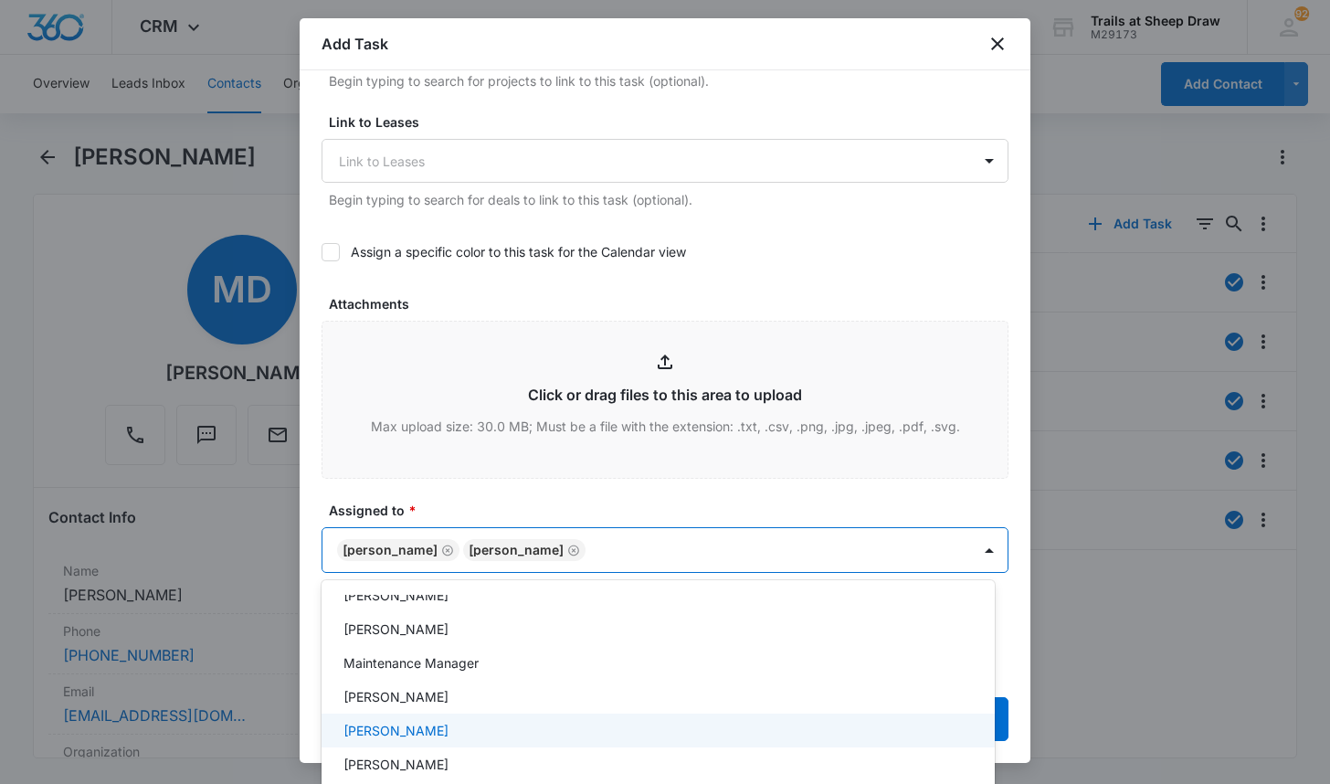
scroll to position [459, 0]
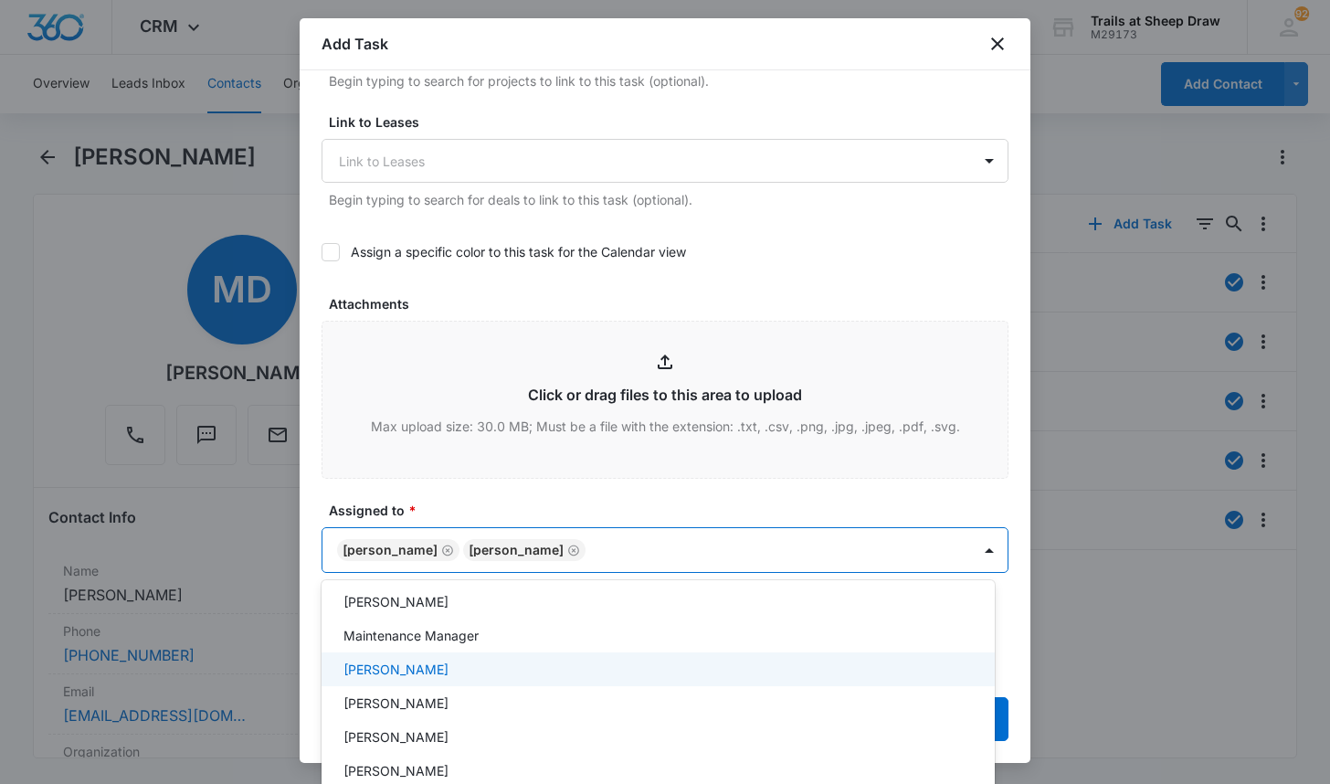
click at [519, 681] on div "[PERSON_NAME]" at bounding box center [658, 669] width 673 height 34
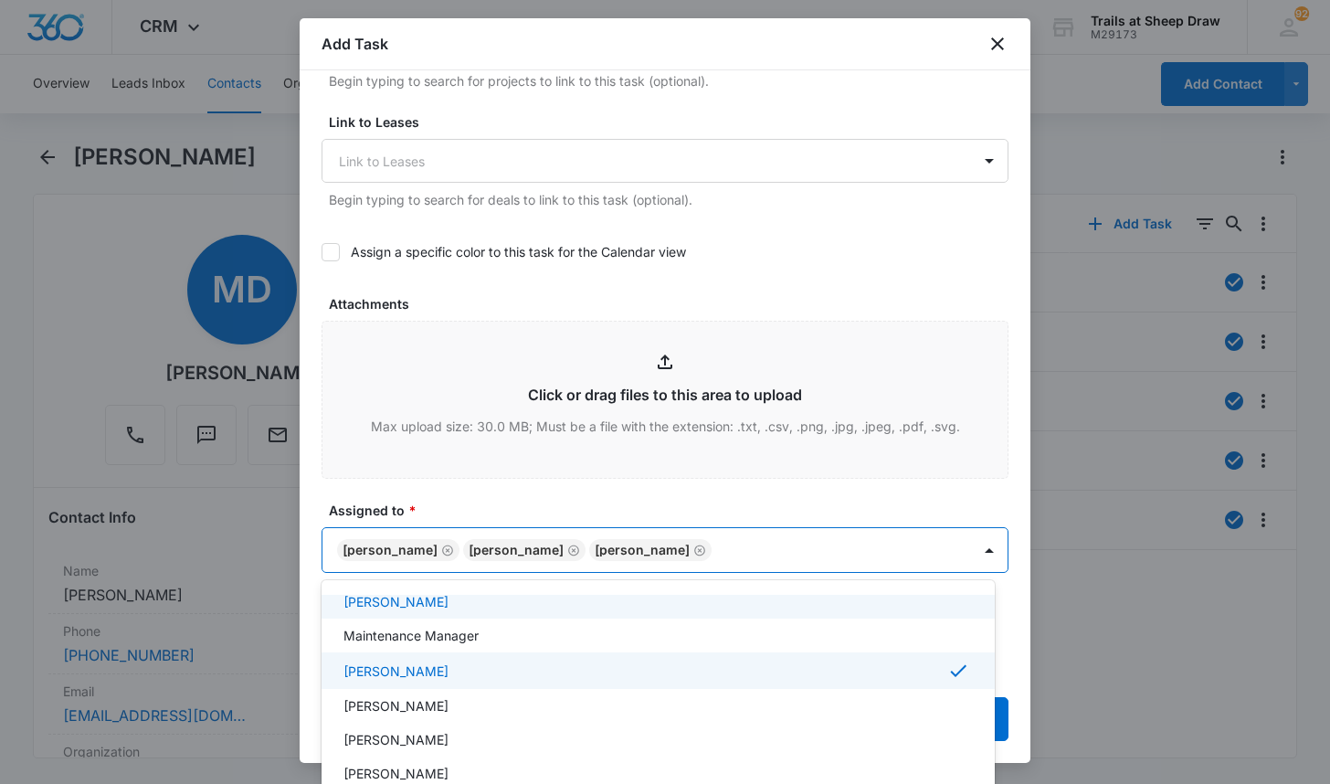
click at [554, 511] on div at bounding box center [665, 392] width 1330 height 784
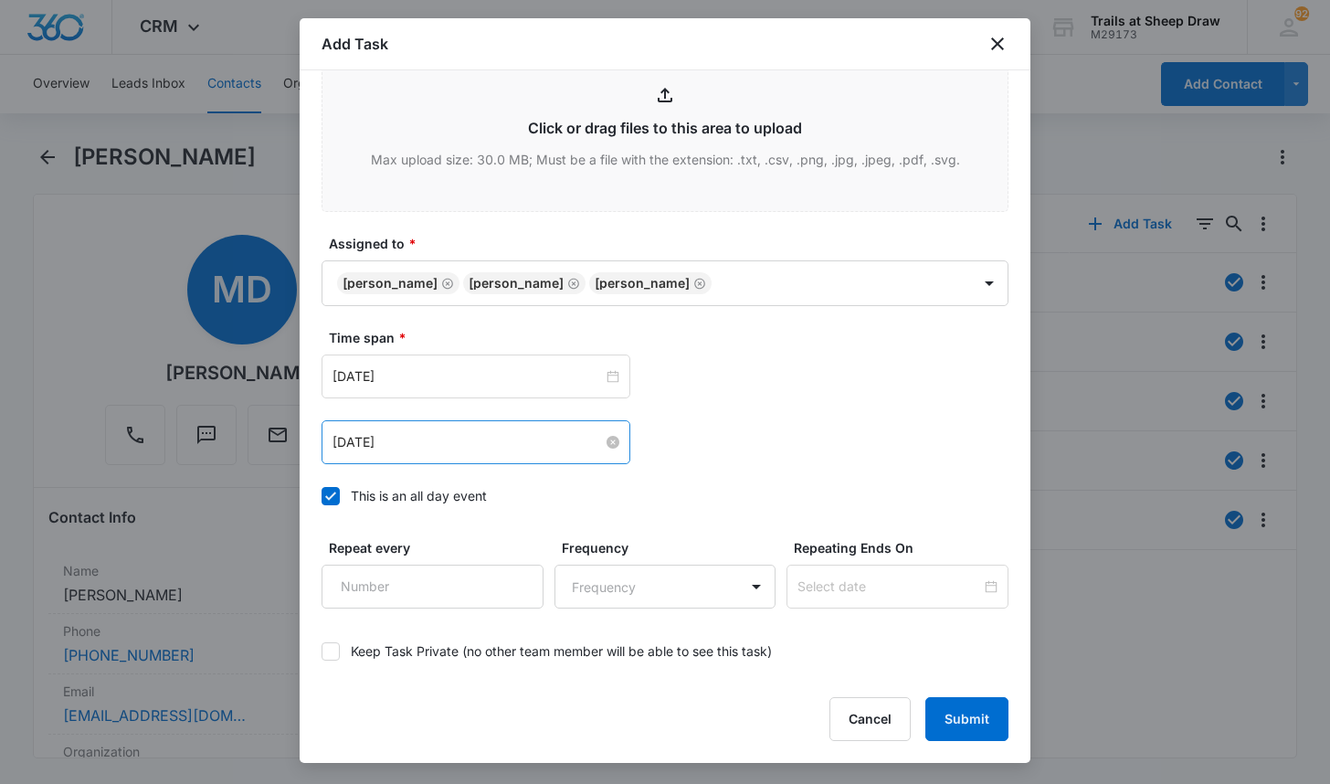
scroll to position [1005, 0]
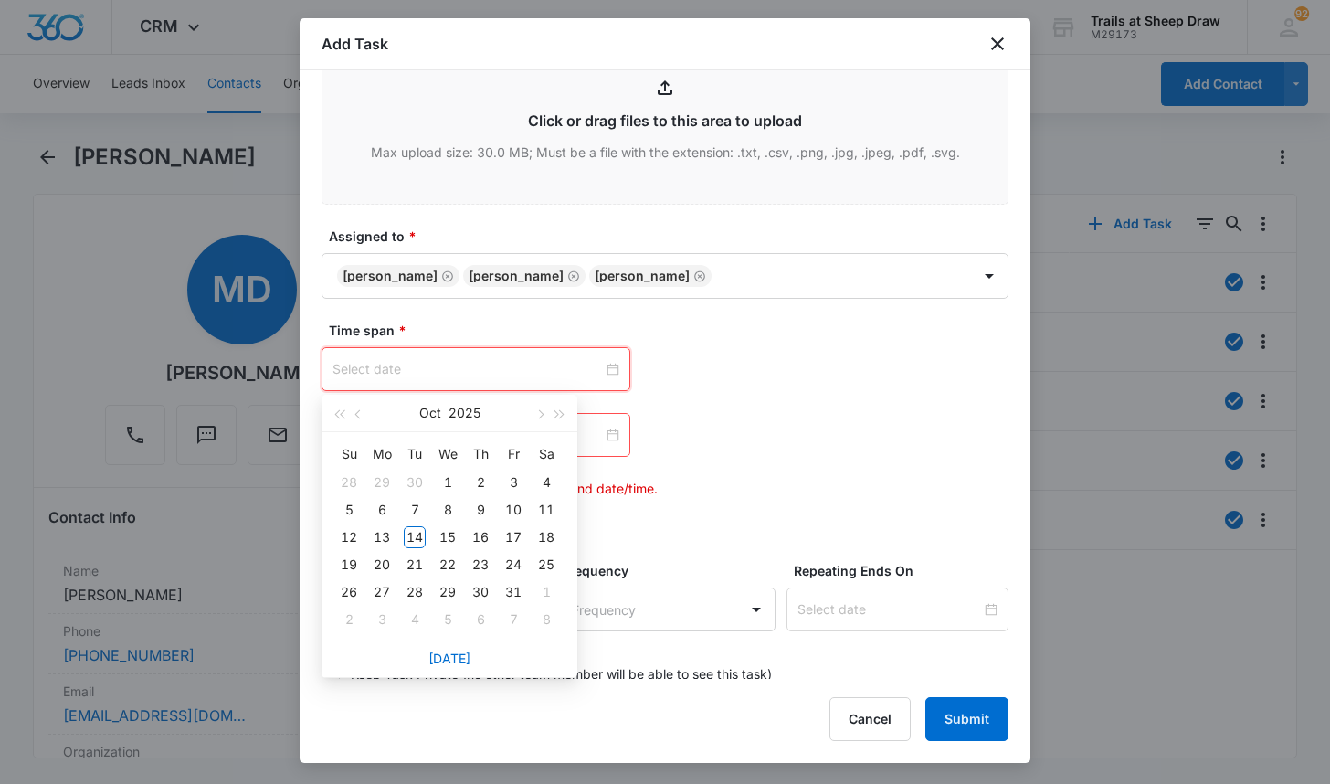
click at [594, 375] on input at bounding box center [468, 369] width 270 height 20
type input "[DATE]"
click at [417, 535] on div "14" at bounding box center [415, 537] width 22 height 22
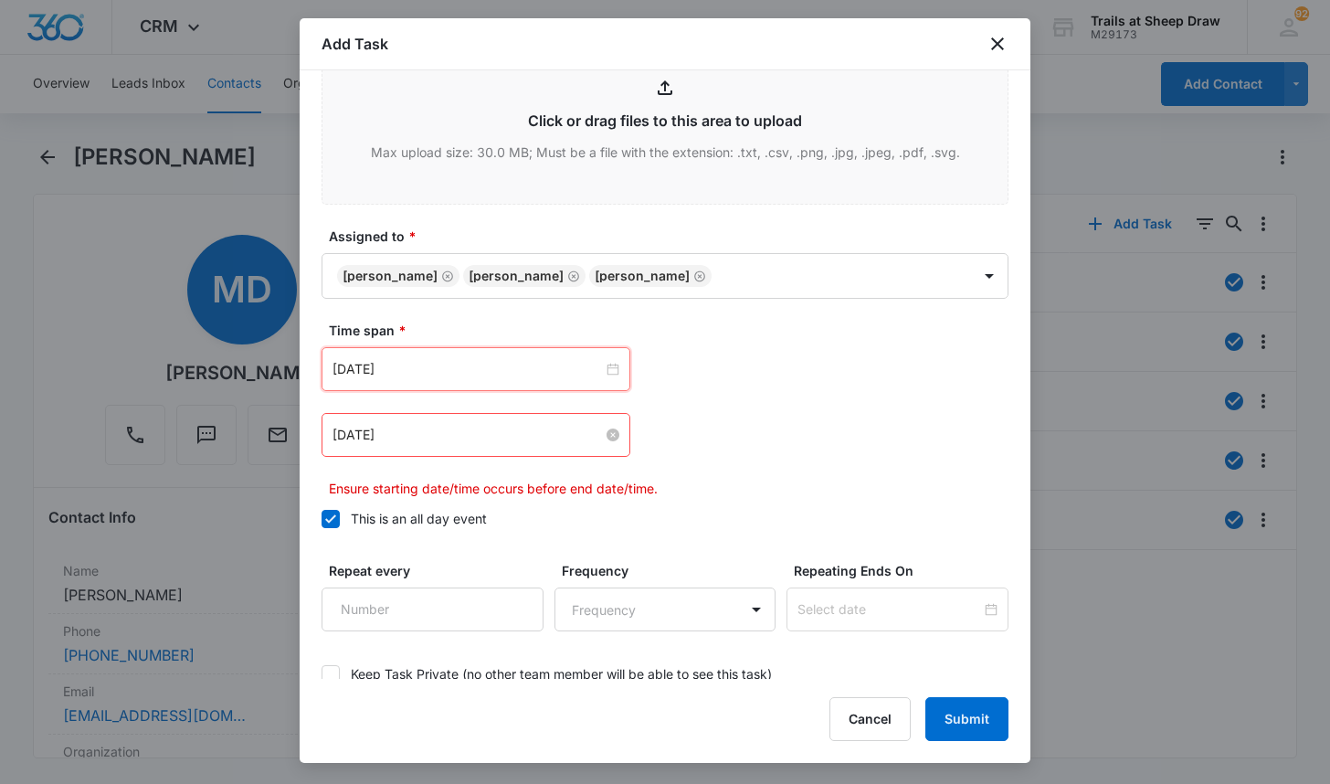
click at [592, 436] on input "[DATE]" at bounding box center [468, 435] width 270 height 20
click at [606, 438] on div at bounding box center [476, 435] width 287 height 20
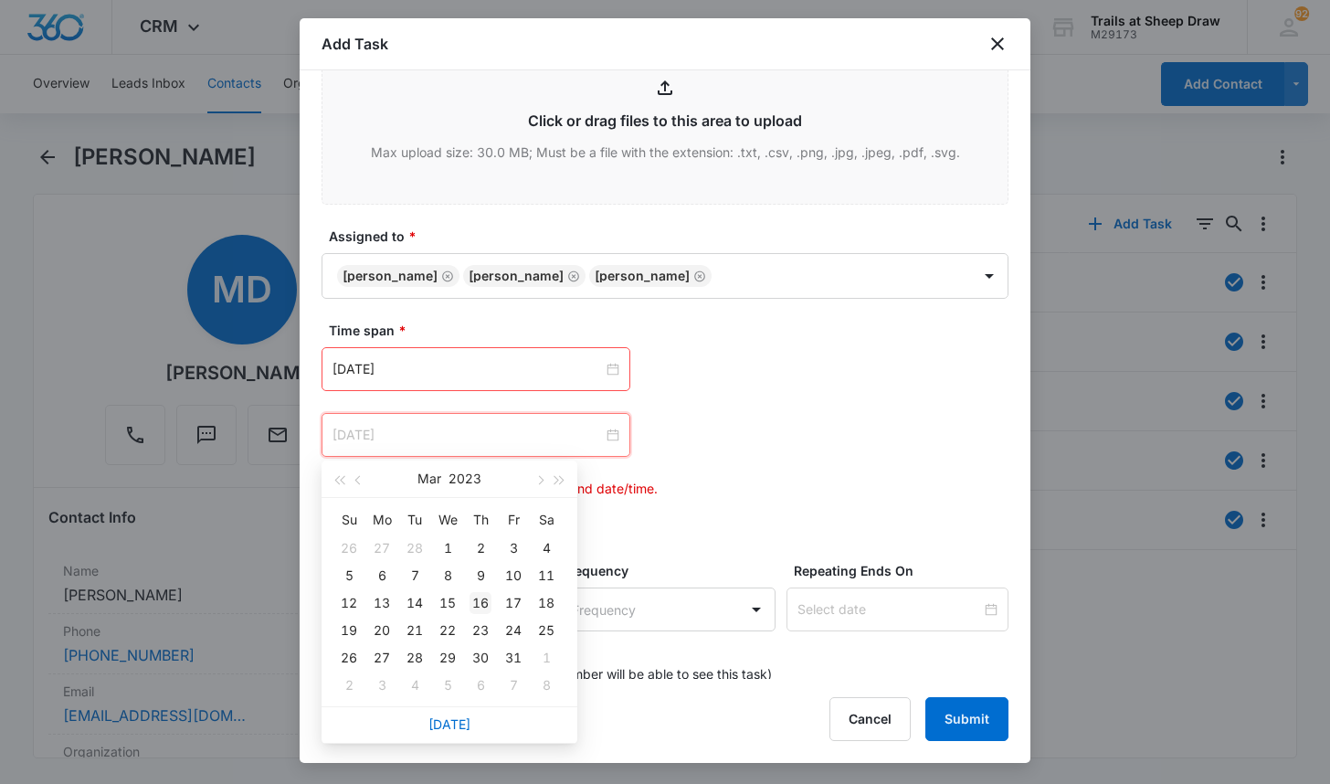
type input "[DATE]"
click at [479, 600] on div "16" at bounding box center [481, 603] width 22 height 22
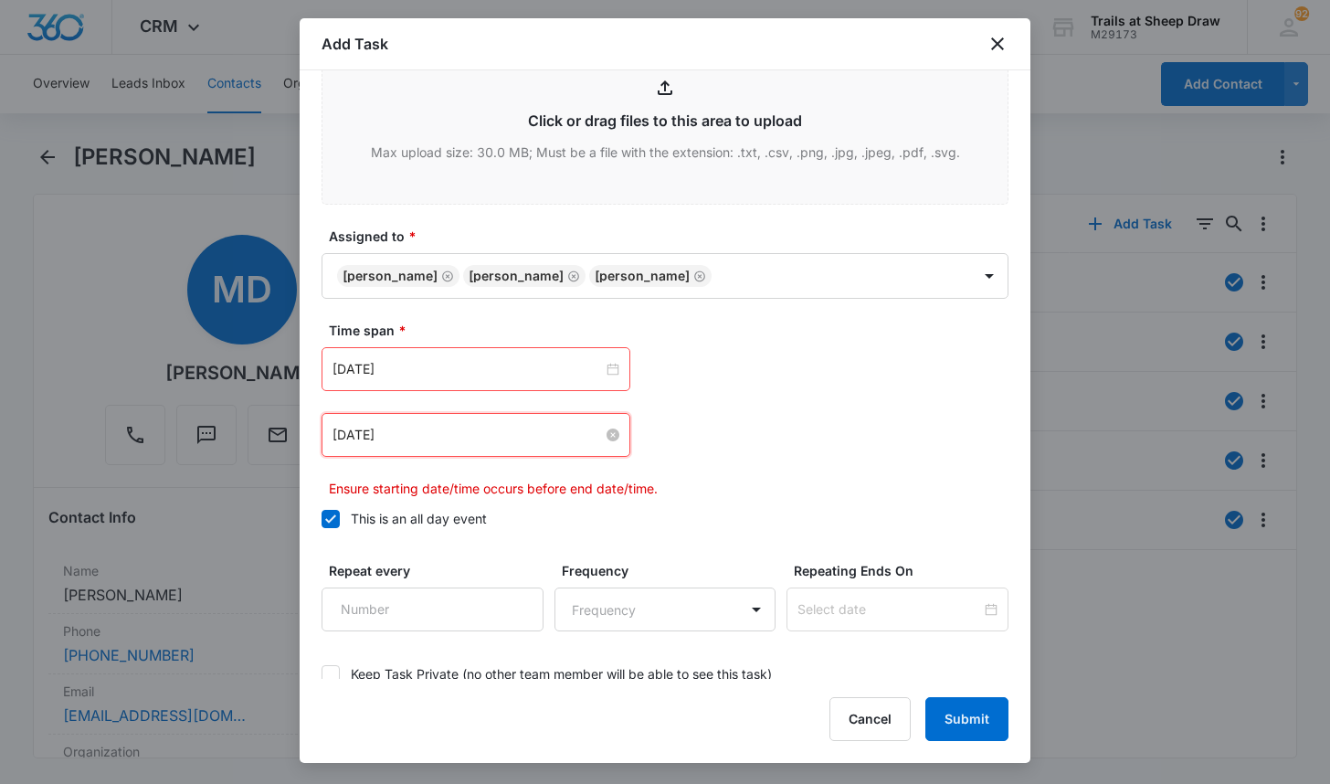
click at [607, 426] on div "[DATE]" at bounding box center [476, 435] width 287 height 20
click at [607, 438] on div at bounding box center [476, 435] width 287 height 20
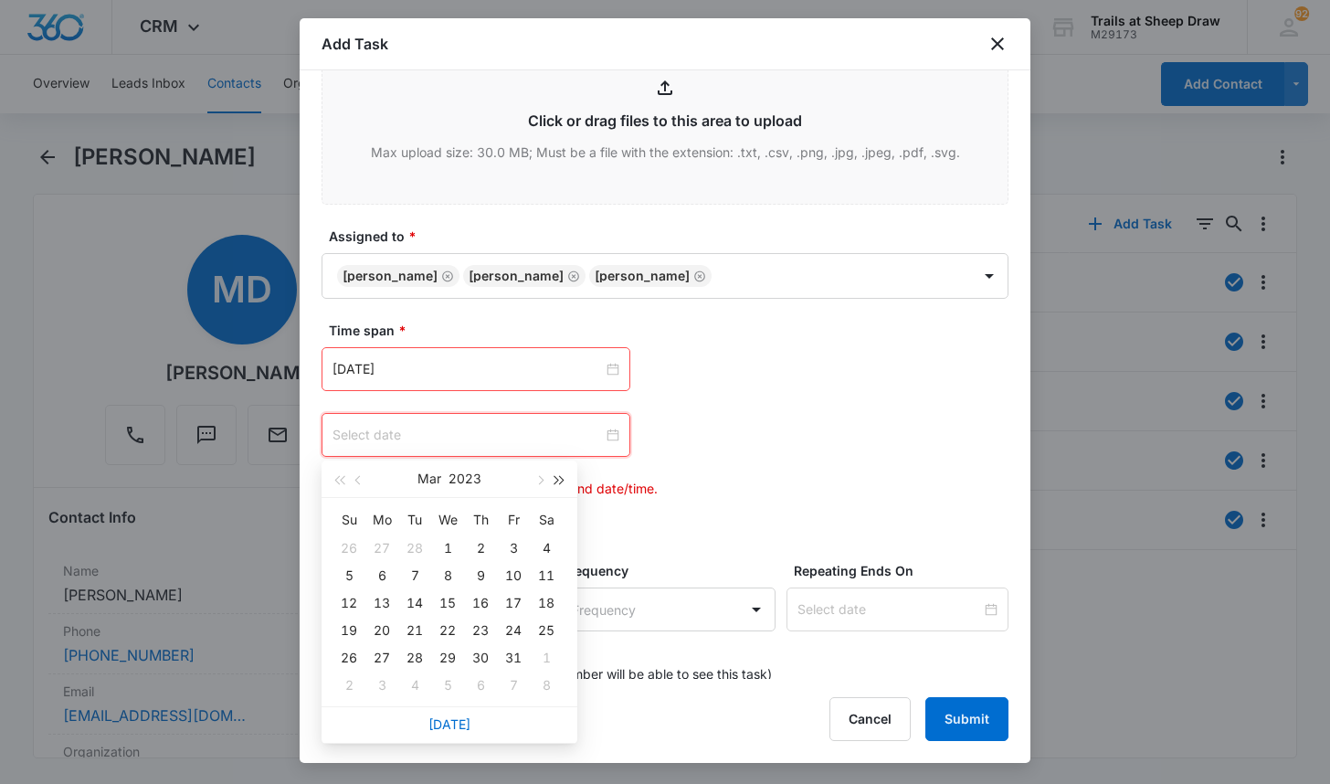
click at [565, 475] on button "button" at bounding box center [560, 478] width 20 height 37
click at [538, 480] on span "button" at bounding box center [538, 480] width 9 height 9
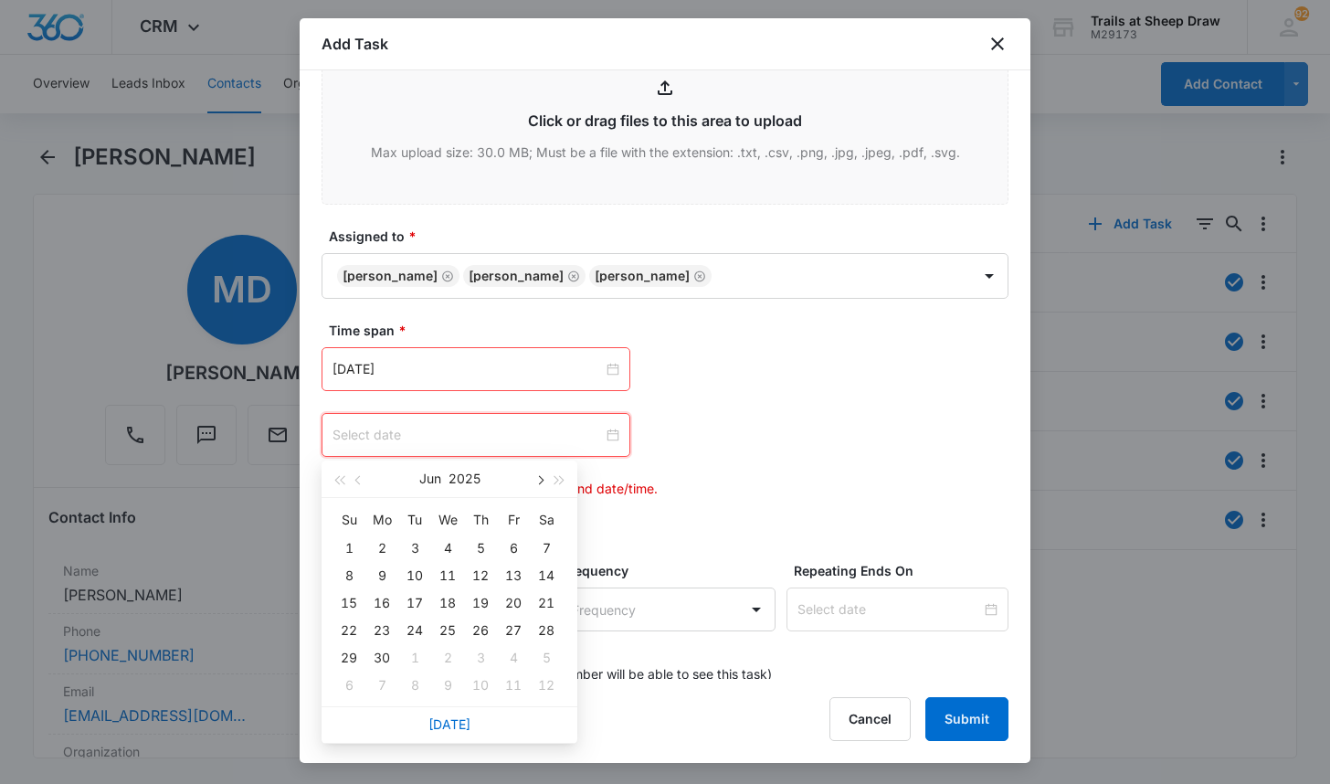
click at [538, 480] on span "button" at bounding box center [538, 480] width 9 height 9
type input "[DATE]"
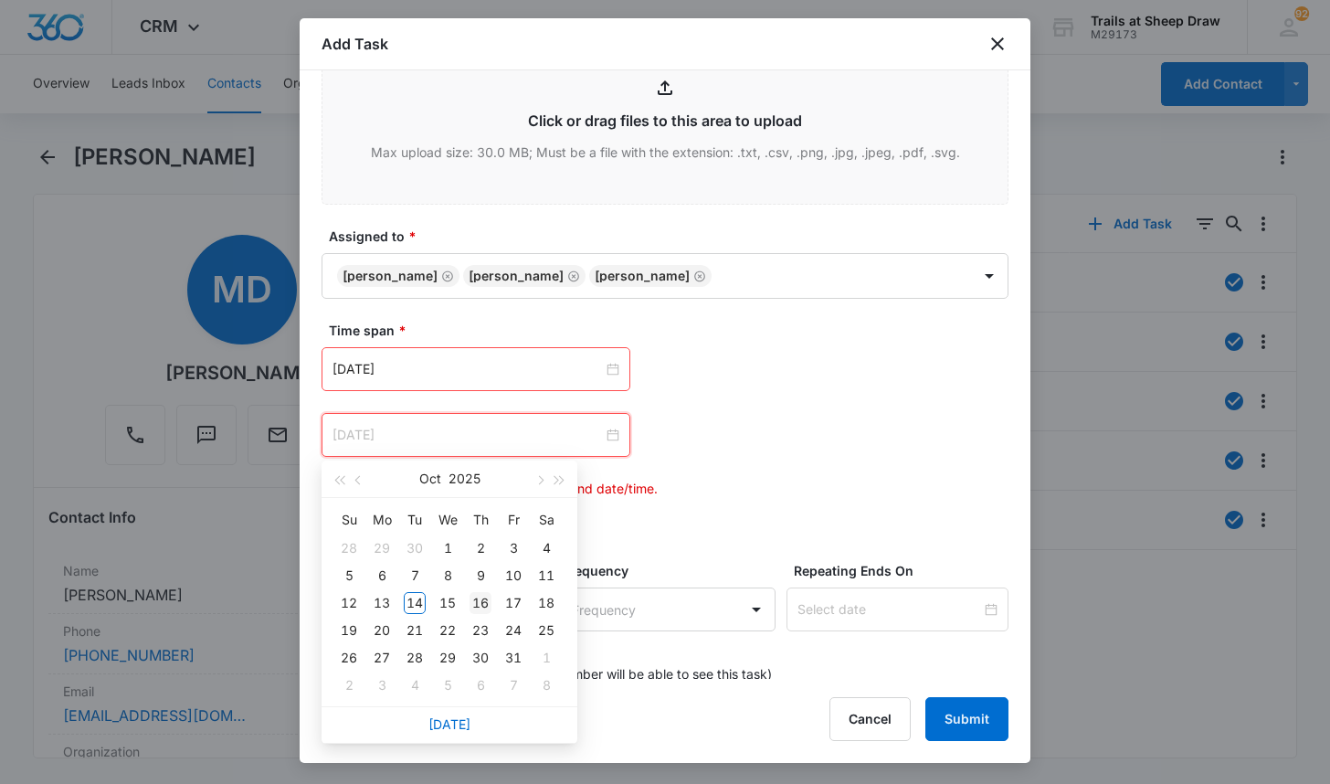
click at [482, 605] on div "16" at bounding box center [481, 603] width 22 height 22
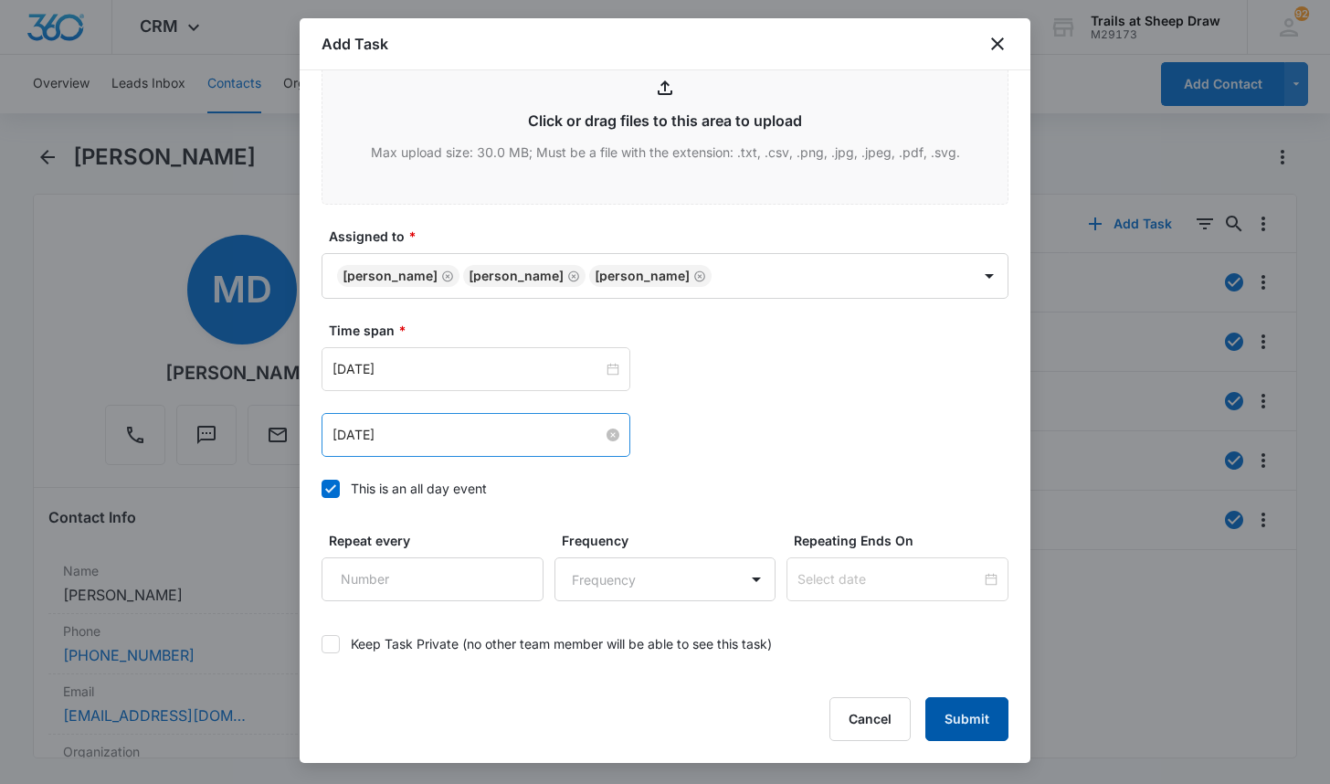
click at [964, 713] on button "Submit" at bounding box center [966, 719] width 83 height 44
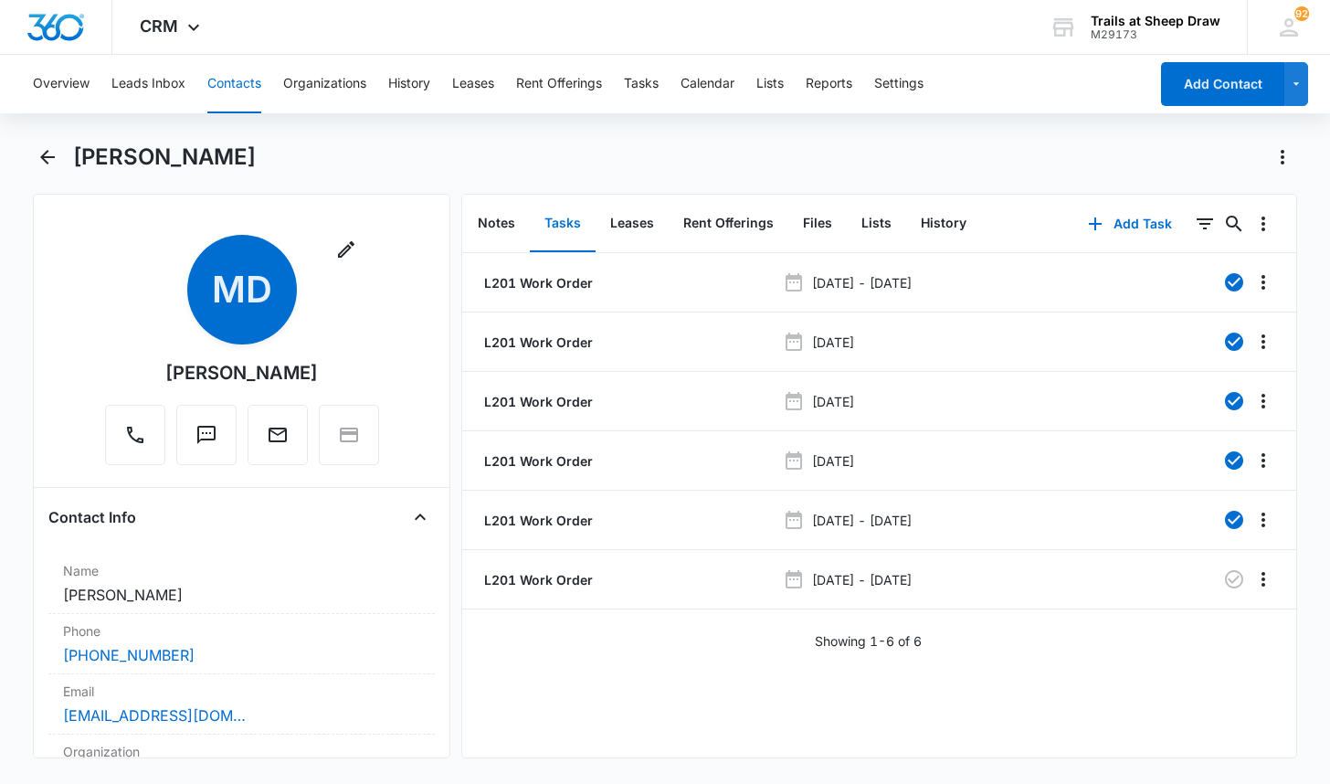
click at [242, 89] on button "Contacts" at bounding box center [234, 84] width 54 height 58
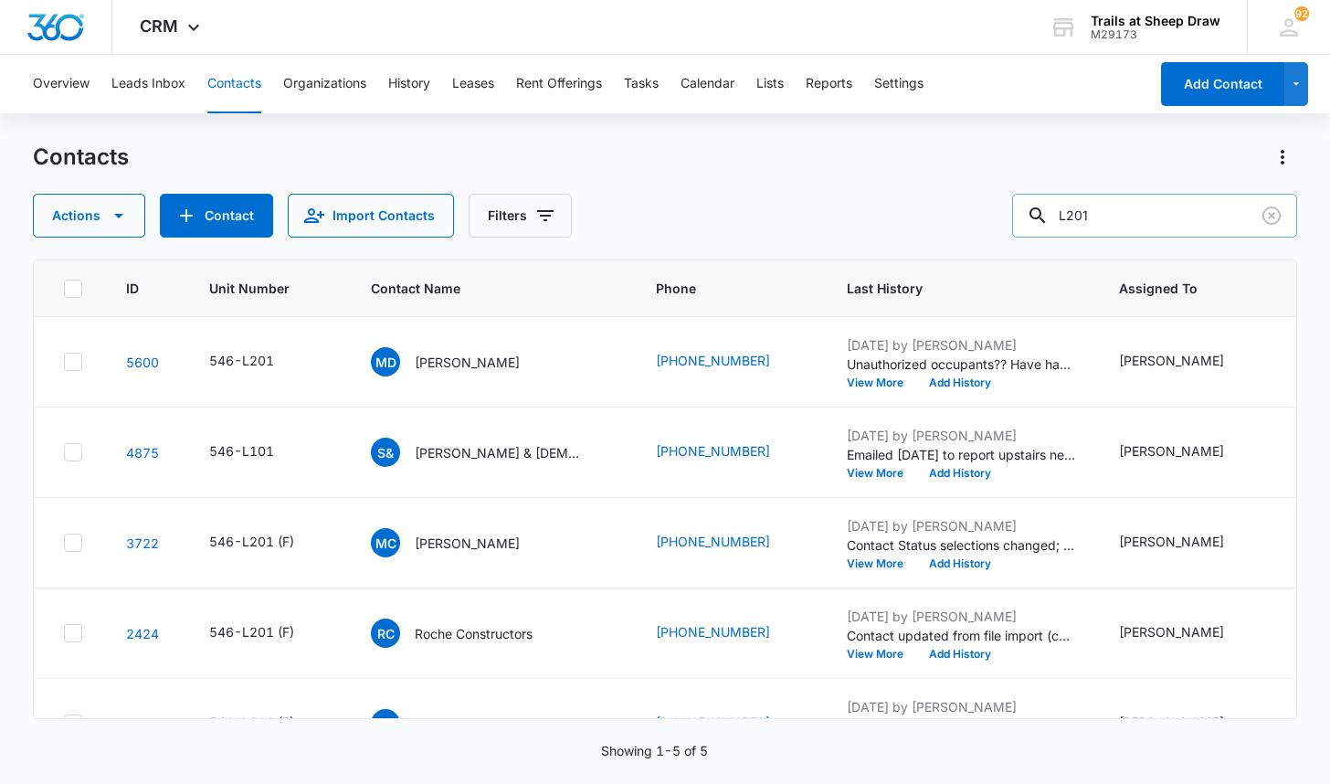
click at [1125, 219] on input "L201" at bounding box center [1154, 216] width 285 height 44
type input "V101"
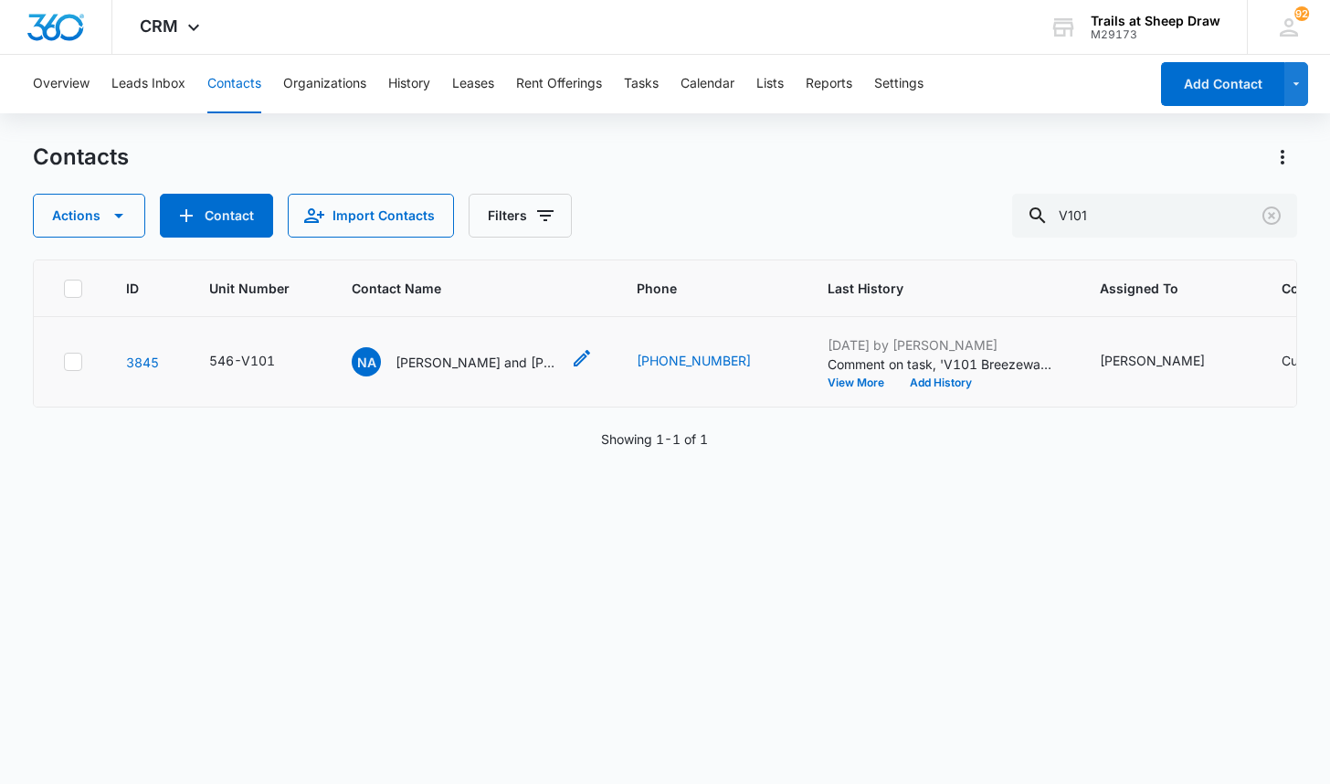
click at [470, 364] on p "[PERSON_NAME] and [PERSON_NAME]" at bounding box center [478, 362] width 164 height 19
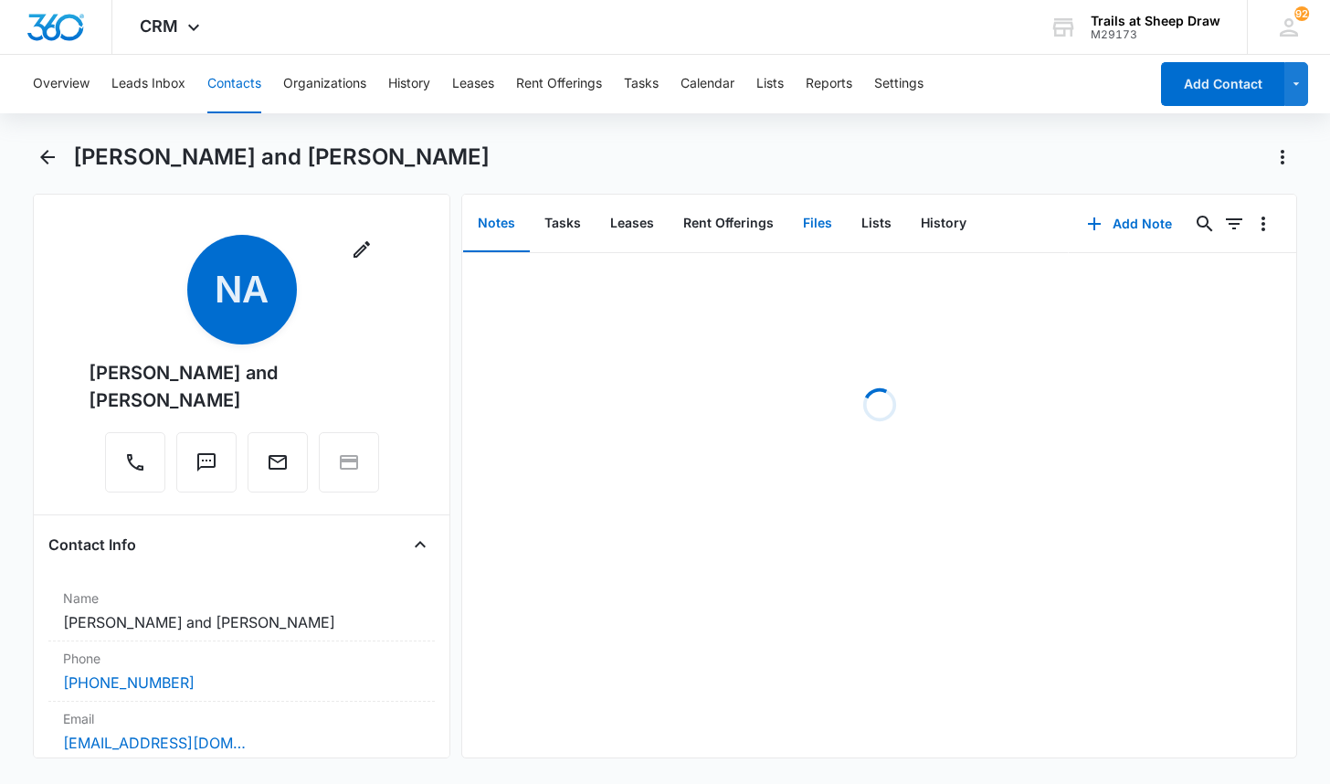
click at [808, 225] on button "Files" at bounding box center [817, 223] width 58 height 57
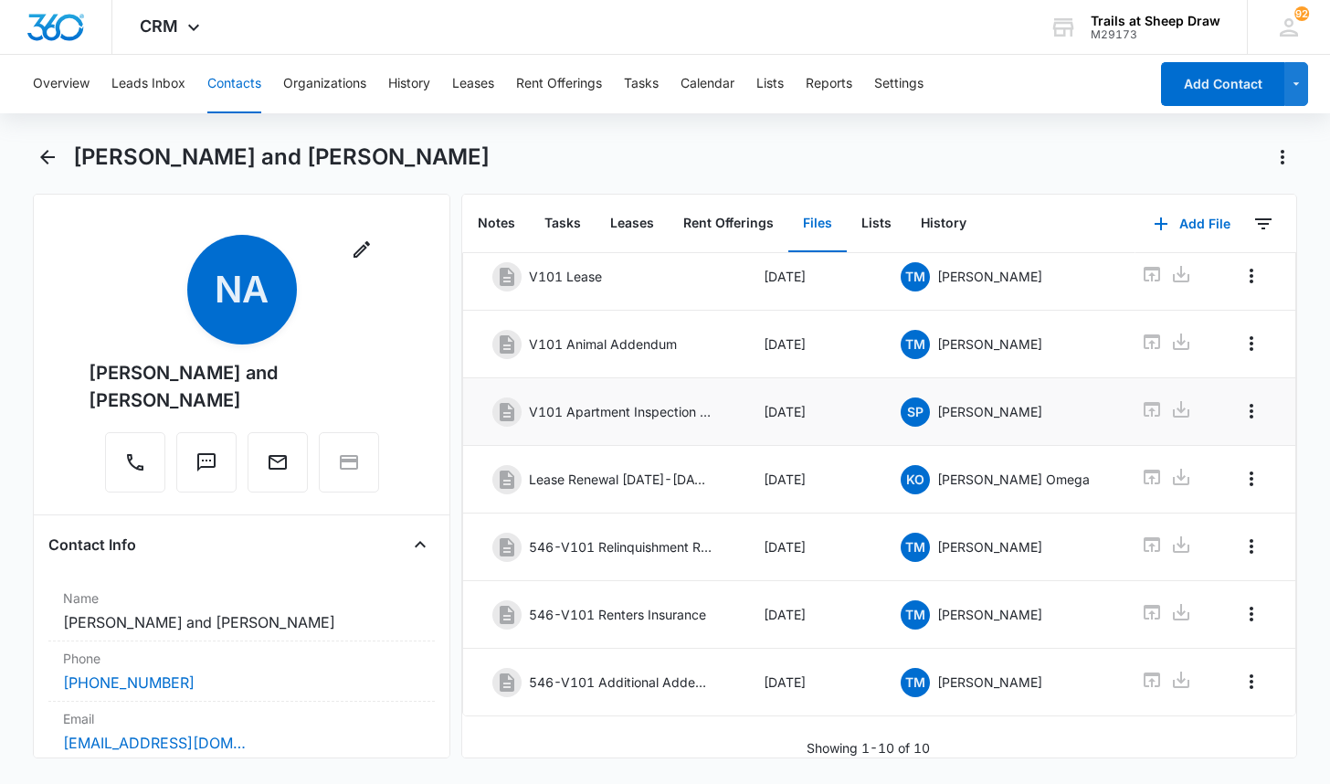
scroll to position [343, 0]
click at [1141, 669] on icon at bounding box center [1152, 680] width 22 height 22
